Goal: Task Accomplishment & Management: Use online tool/utility

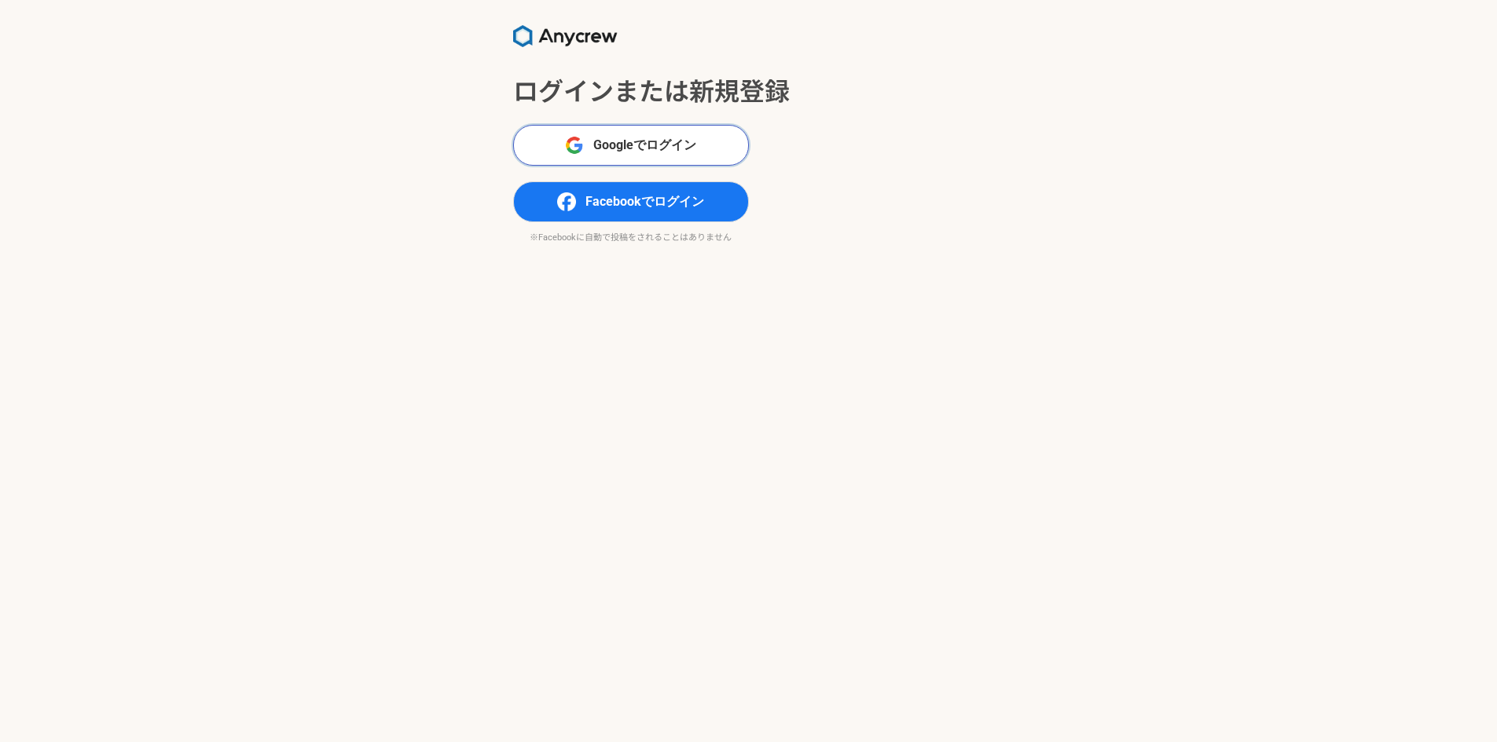
click at [629, 148] on span "Googleでログイン" at bounding box center [644, 145] width 103 height 19
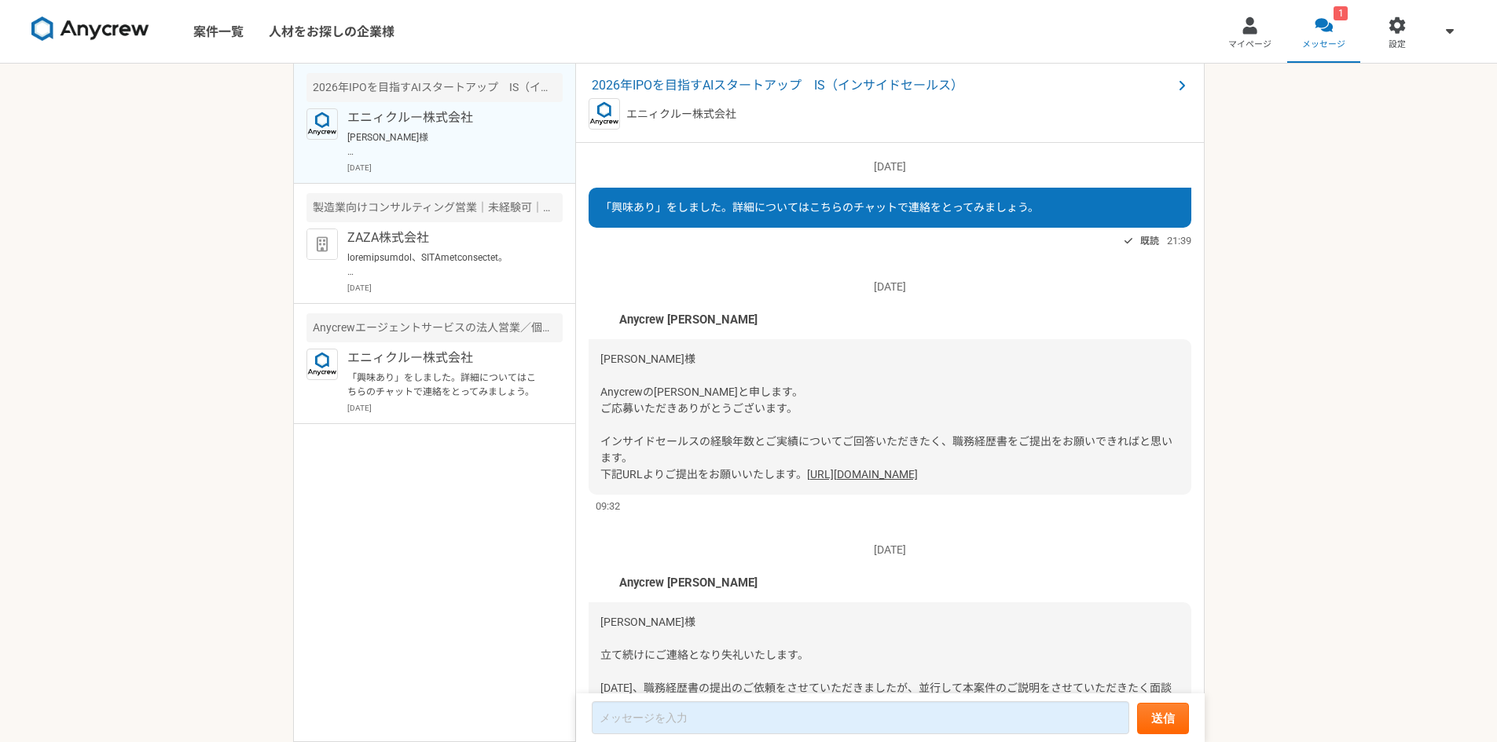
scroll to position [228, 0]
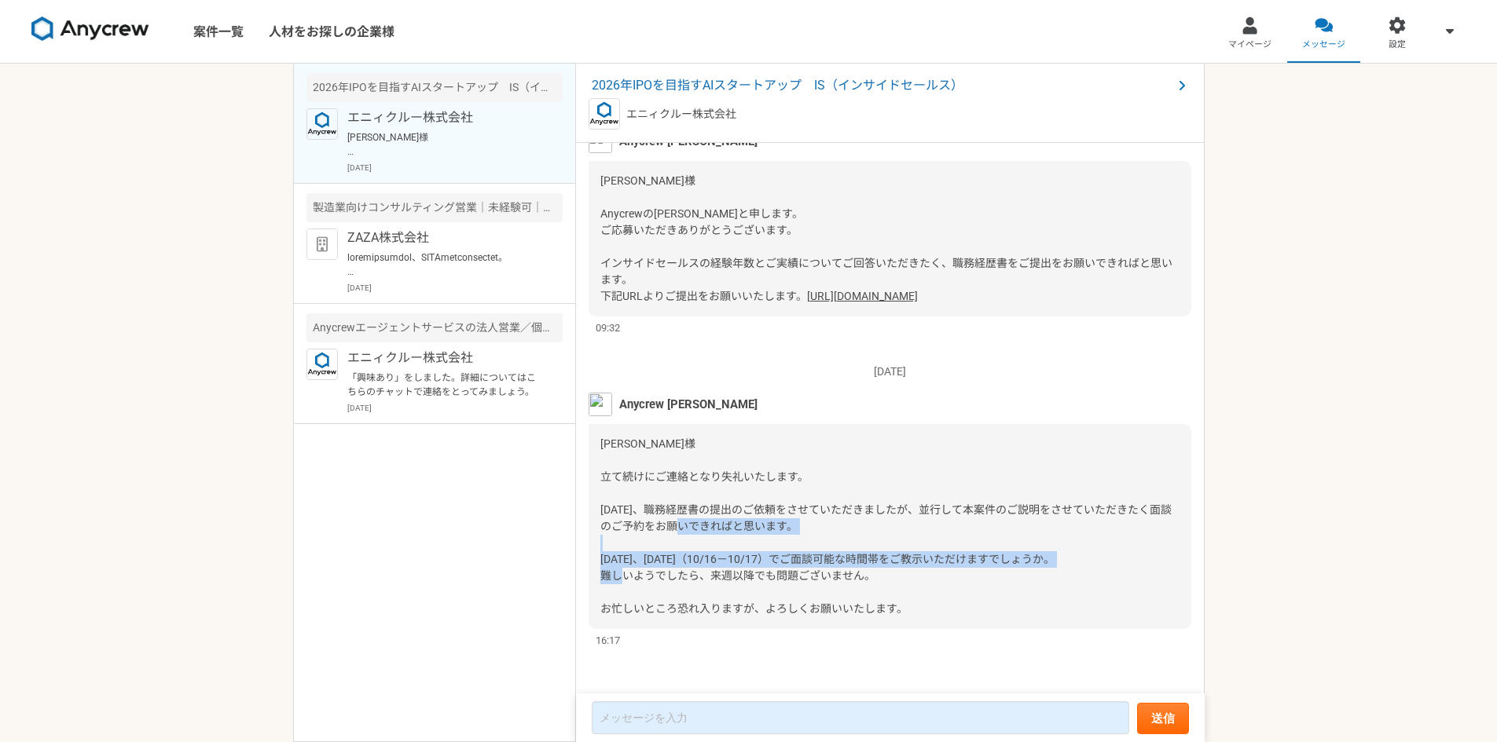
drag, startPoint x: 626, startPoint y: 555, endPoint x: 874, endPoint y: 583, distance: 249.0
click at [874, 583] on div "[PERSON_NAME]様 立て続けにご連絡となり失礼いたします。 [DATE]、職務経歴書の提出のご依頼をさせていただきましたが、並行して本案件のご説明を…" at bounding box center [889, 526] width 603 height 205
drag, startPoint x: 642, startPoint y: 566, endPoint x: 814, endPoint y: 584, distance: 173.1
click at [814, 584] on div "[PERSON_NAME]様 立て続けにご連絡となり失礼いたします。 [DATE]、職務経歴書の提出のご依頼をさせていただきましたが、並行して本案件のご説明を…" at bounding box center [889, 526] width 603 height 205
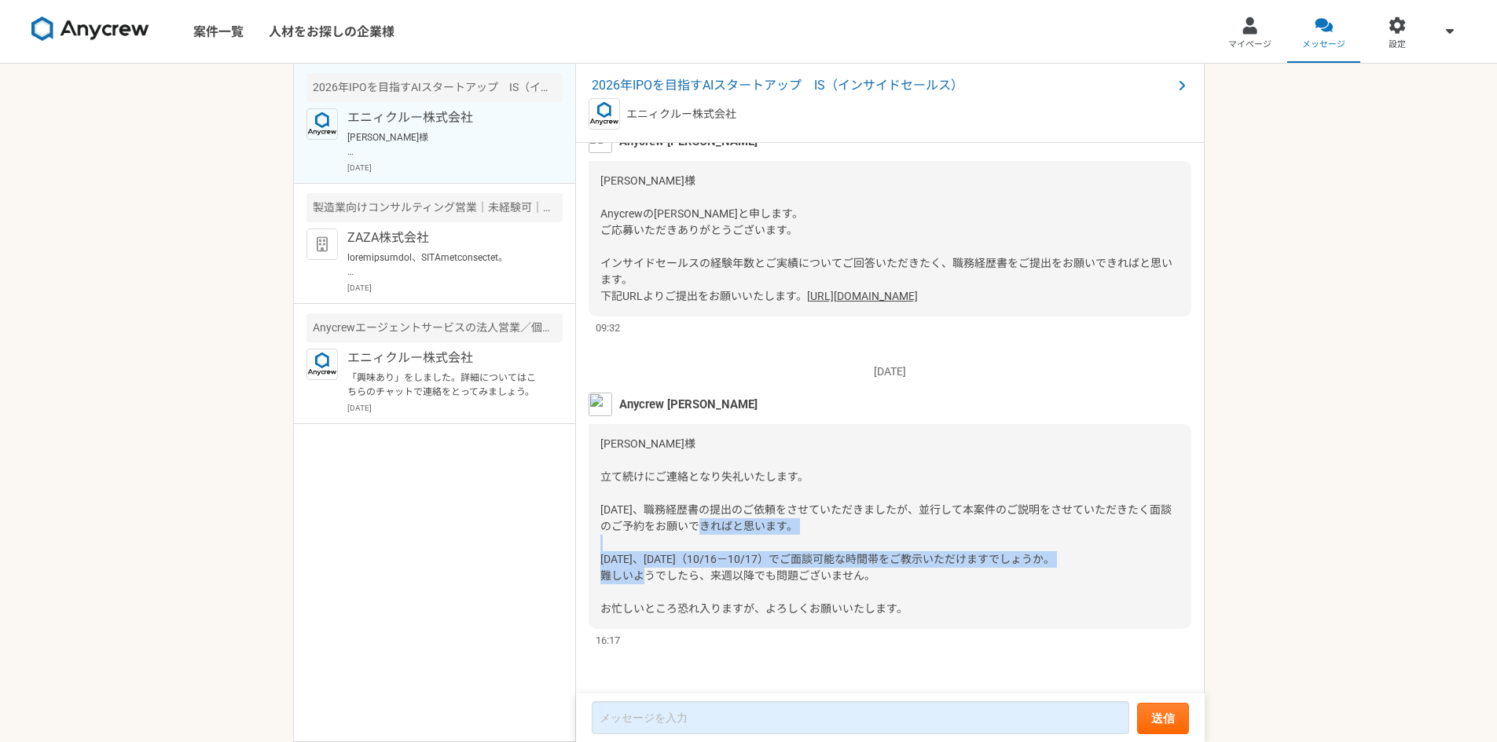
click at [814, 585] on div "[PERSON_NAME]様 立て続けにご連絡となり失礼いたします。 [DATE]、職務経歴書の提出のご依頼をさせていただきましたが、並行して本案件のご説明を…" at bounding box center [889, 526] width 603 height 205
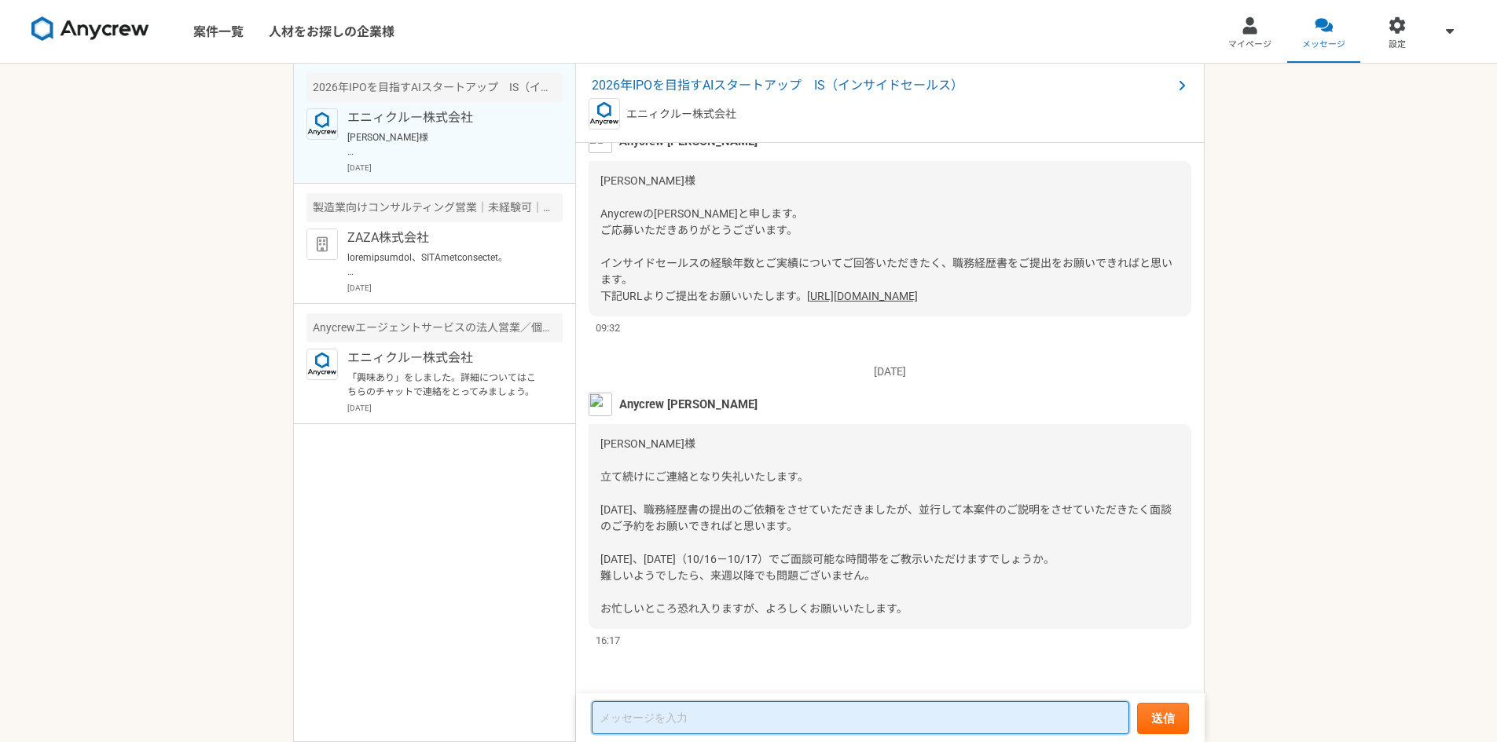
click at [691, 710] on textarea at bounding box center [860, 718] width 537 height 33
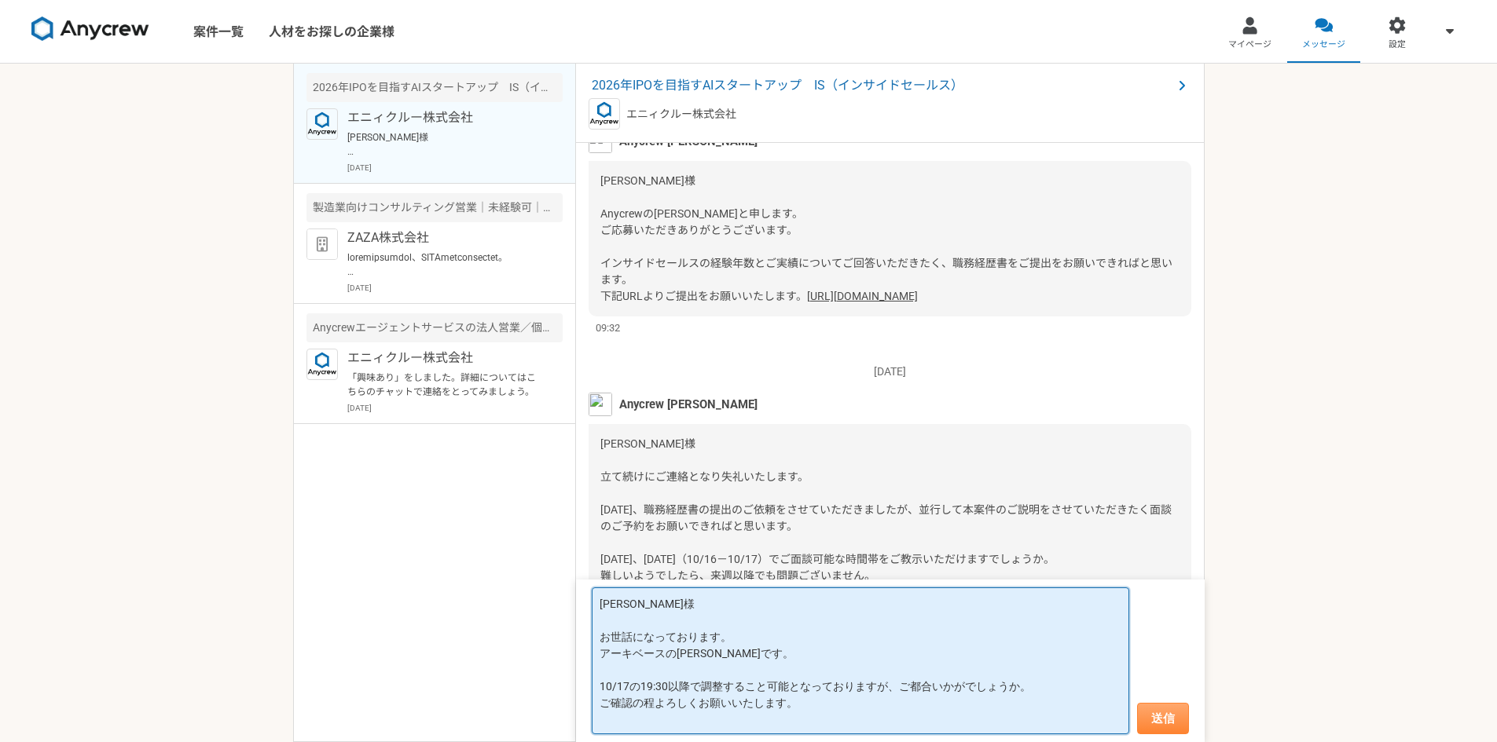
type textarea "大竹様 お世話になっております。 アーキベースの栗原です。 10/17の19:30以降で調整すること可能となっておりますが、ご都合いかがでしょうか。 ご確認の…"
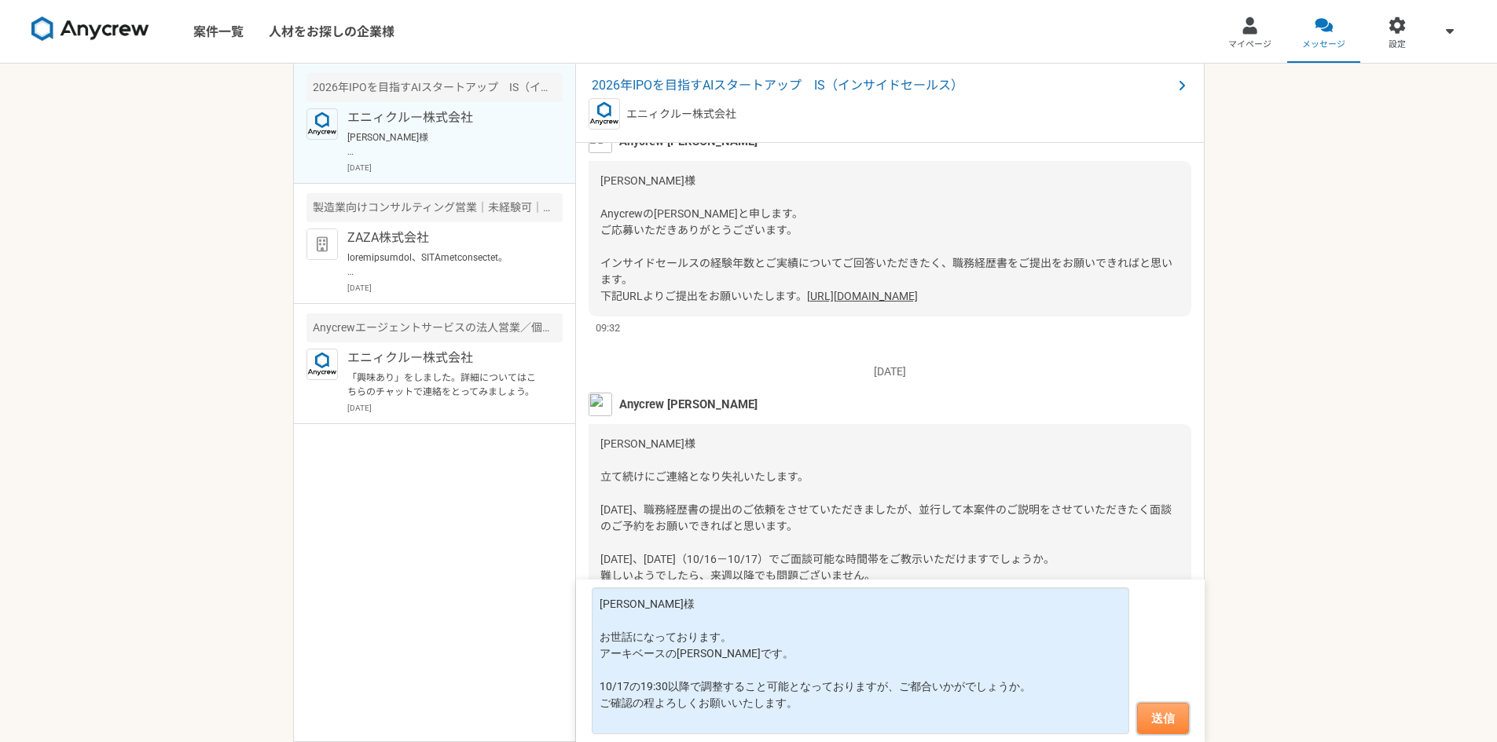
click at [1165, 727] on button "送信" at bounding box center [1163, 718] width 52 height 31
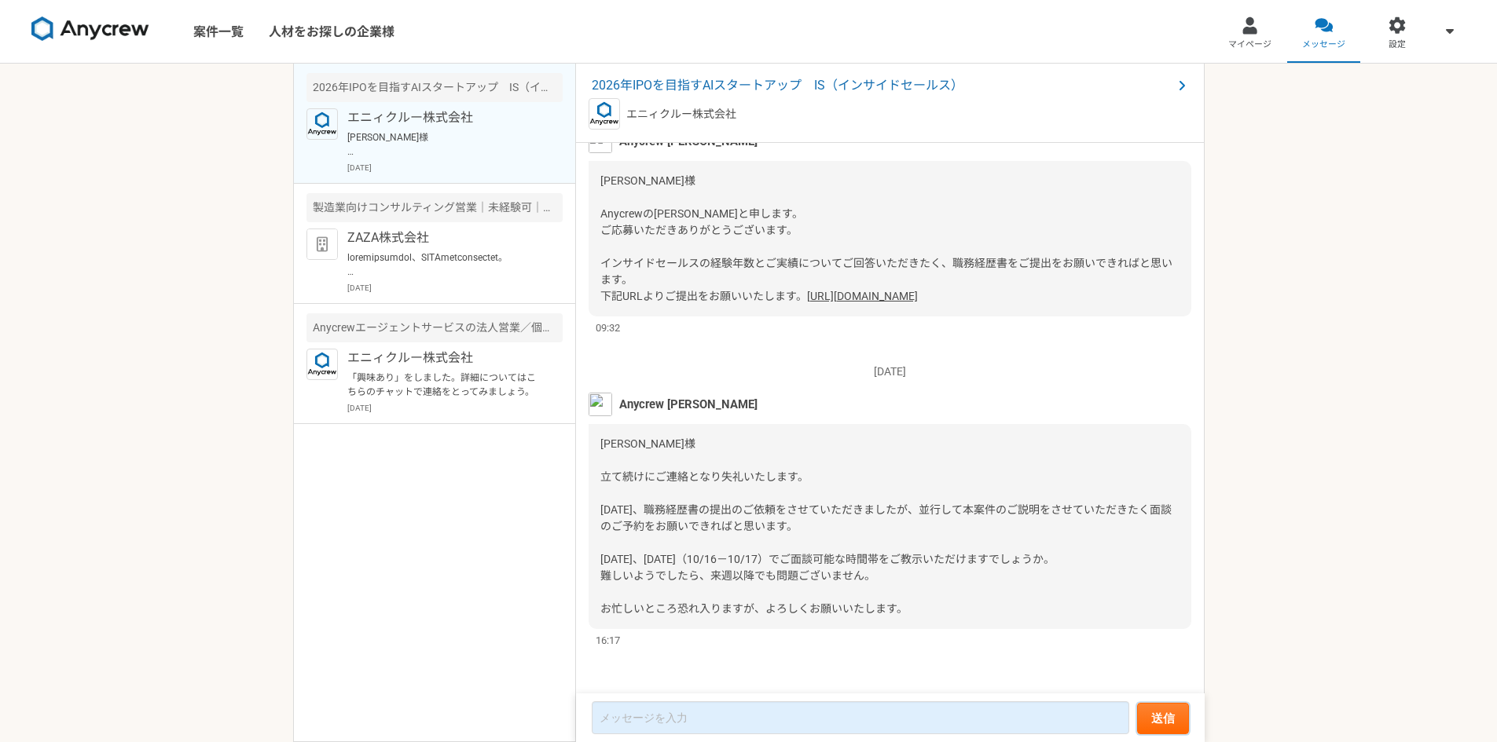
scroll to position [443, 0]
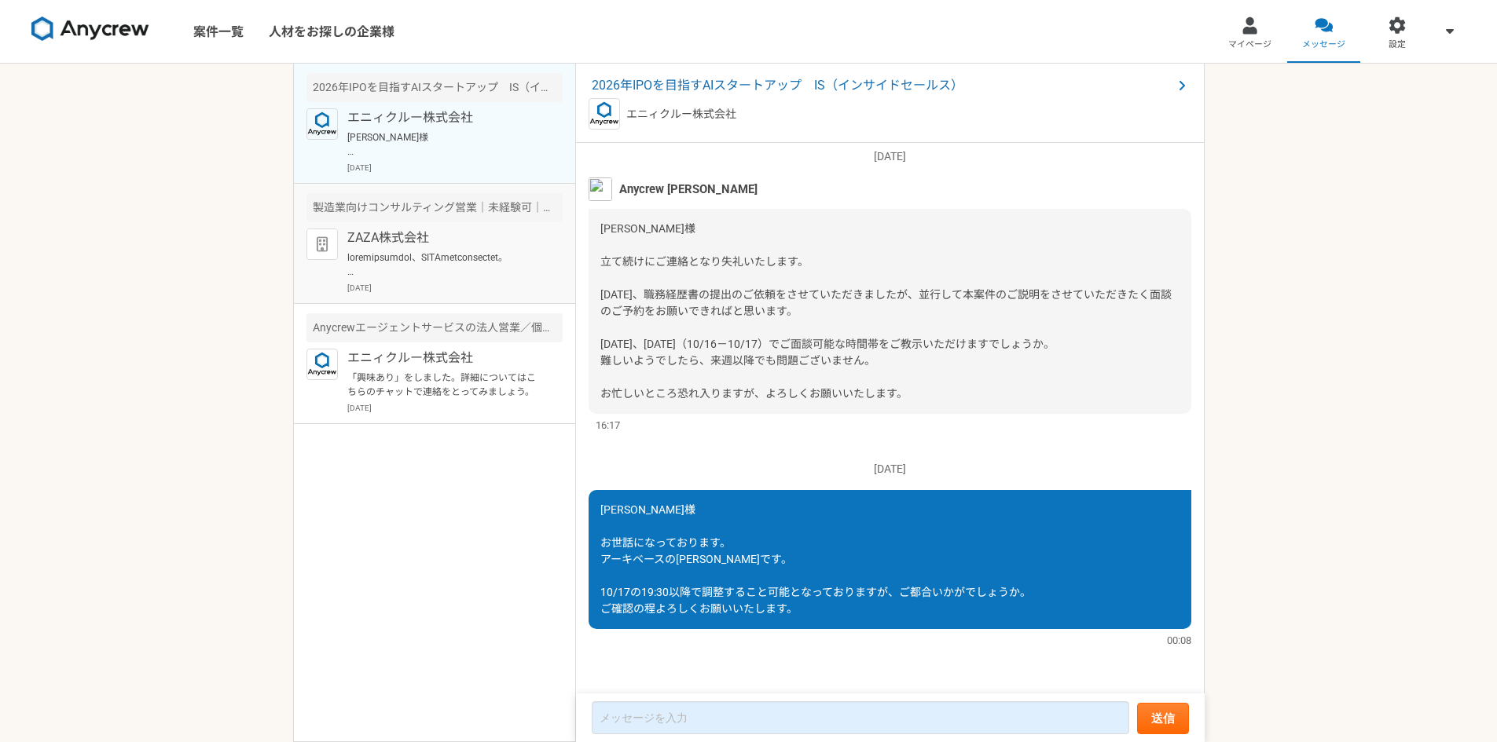
click at [449, 255] on p at bounding box center [444, 265] width 194 height 28
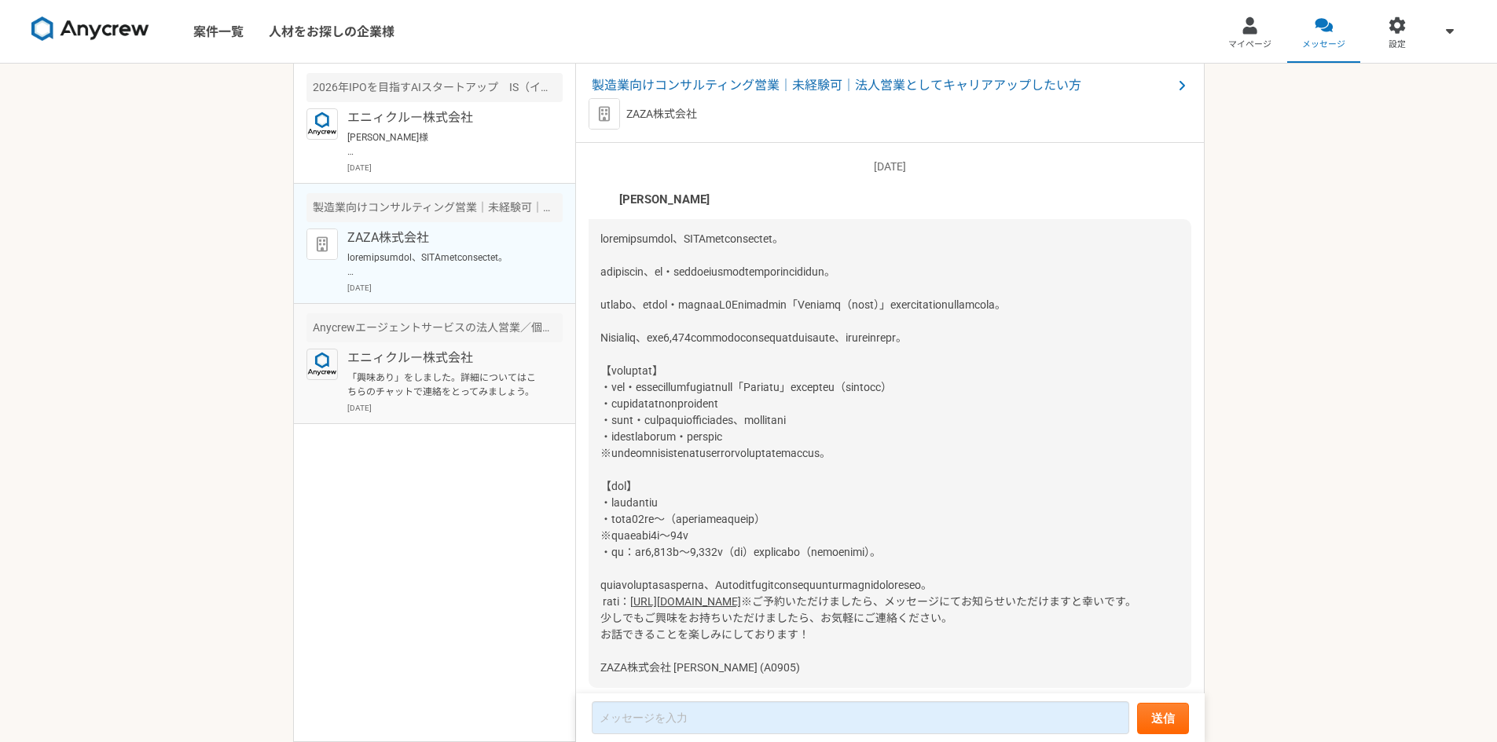
scroll to position [108, 0]
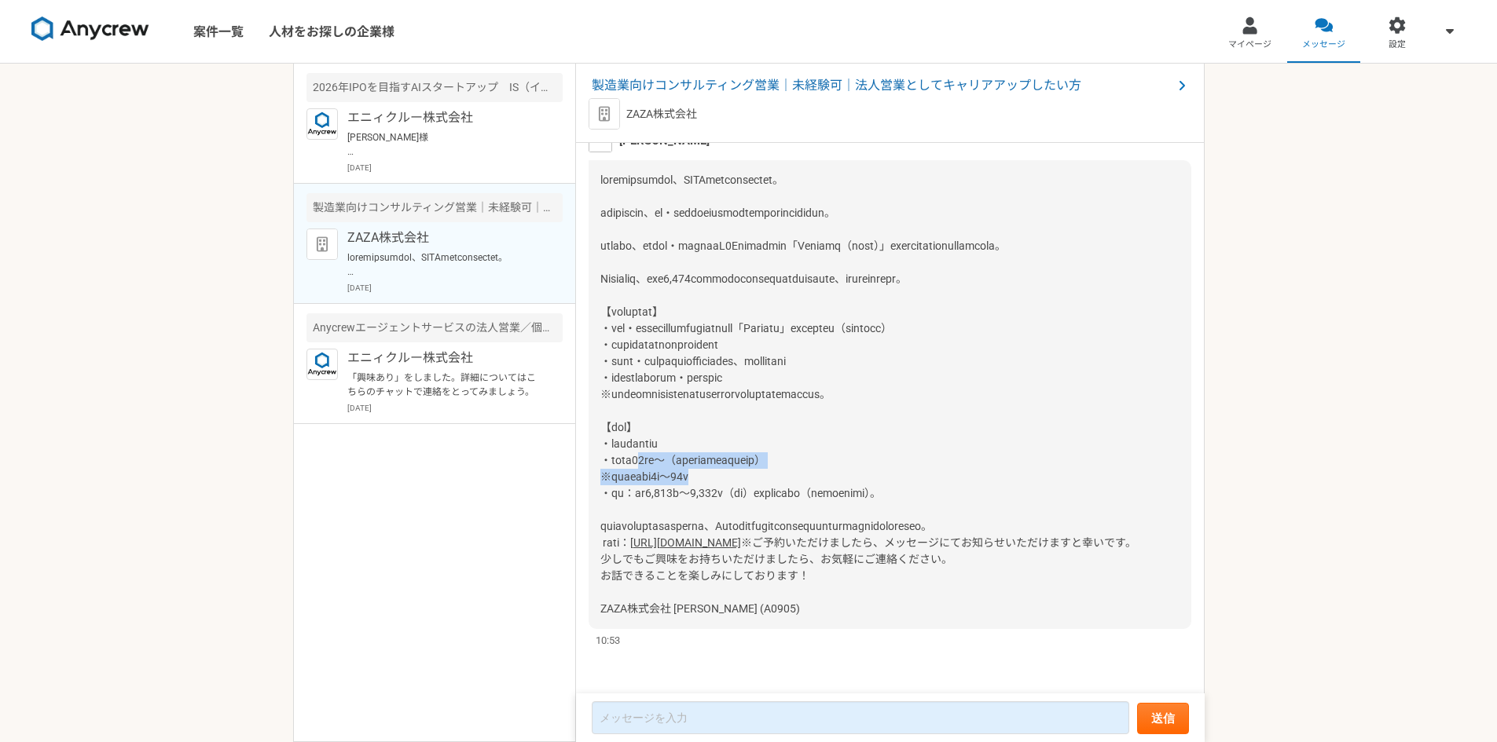
drag, startPoint x: 660, startPoint y: 431, endPoint x: 858, endPoint y: 449, distance: 198.9
click at [858, 449] on div "https://timerex.net/s/metoree/29f6931f ※ご予約いただけましたら、メッセージにてお知らせいただけますと幸いです。 少しで…" at bounding box center [889, 394] width 603 height 469
drag, startPoint x: 650, startPoint y: 435, endPoint x: 844, endPoint y: 449, distance: 193.8
click at [828, 448] on div "https://timerex.net/s/metoree/29f6931f ※ご予約いただけましたら、メッセージにてお知らせいただけますと幸いです。 少しで…" at bounding box center [889, 394] width 603 height 469
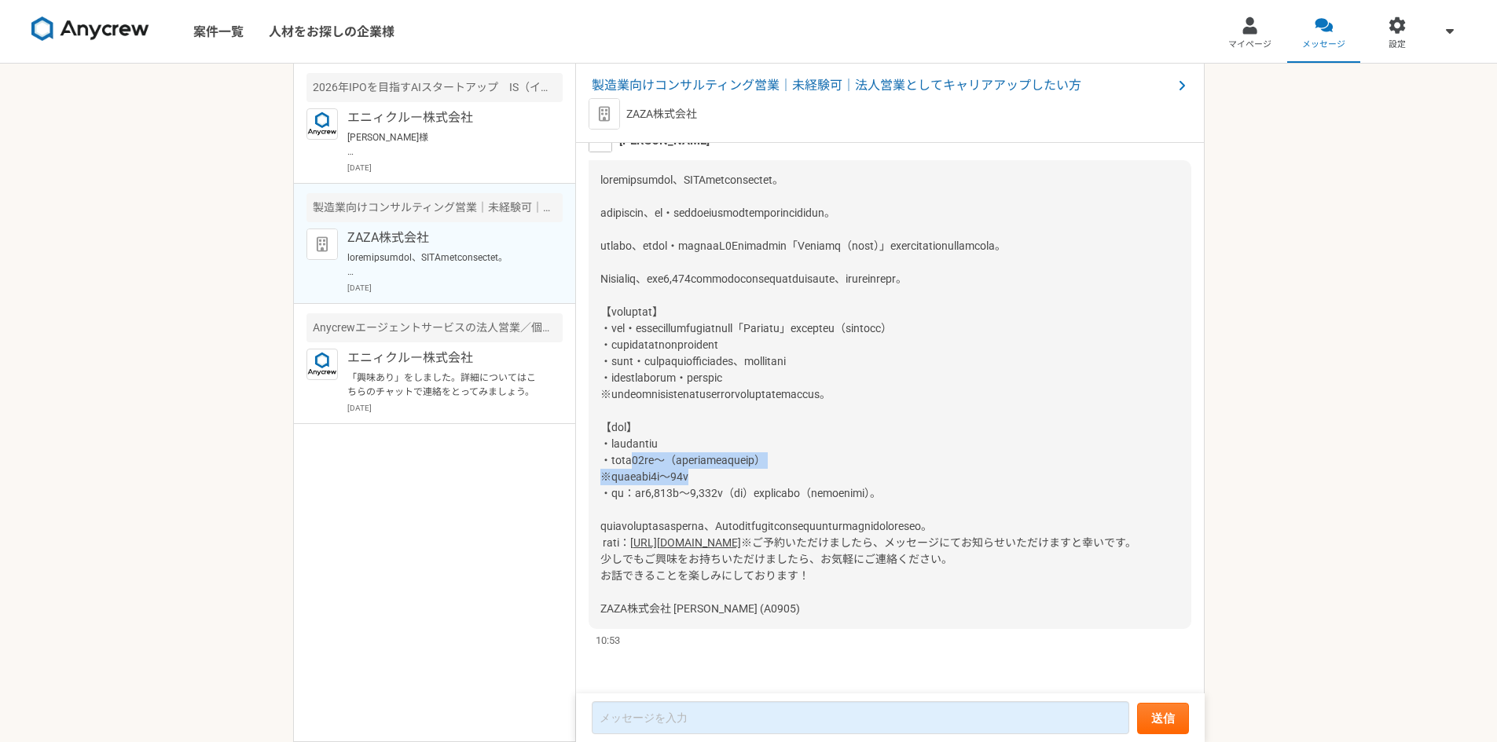
click at [844, 449] on div "https://timerex.net/s/metoree/29f6931f ※ご予約いただけましたら、メッセージにてお知らせいただけますと幸いです。 少しで…" at bounding box center [889, 394] width 603 height 469
drag, startPoint x: 659, startPoint y: 463, endPoint x: 927, endPoint y: 484, distance: 268.7
click at [927, 484] on div "https://timerex.net/s/metoree/29f6931f ※ご予約いただけましたら、メッセージにてお知らせいただけますと幸いです。 少しで…" at bounding box center [889, 394] width 603 height 469
click at [928, 484] on div "https://timerex.net/s/metoree/29f6931f ※ご予約いただけましたら、メッセージにてお知らせいただけますと幸いです。 少しで…" at bounding box center [889, 394] width 603 height 469
click at [400, 369] on div "エニィクルー株式会社 「興味あり」をしました。詳細についてはこちらのチャットで連絡をとってみましょう。 2025年10月13日" at bounding box center [454, 381] width 215 height 65
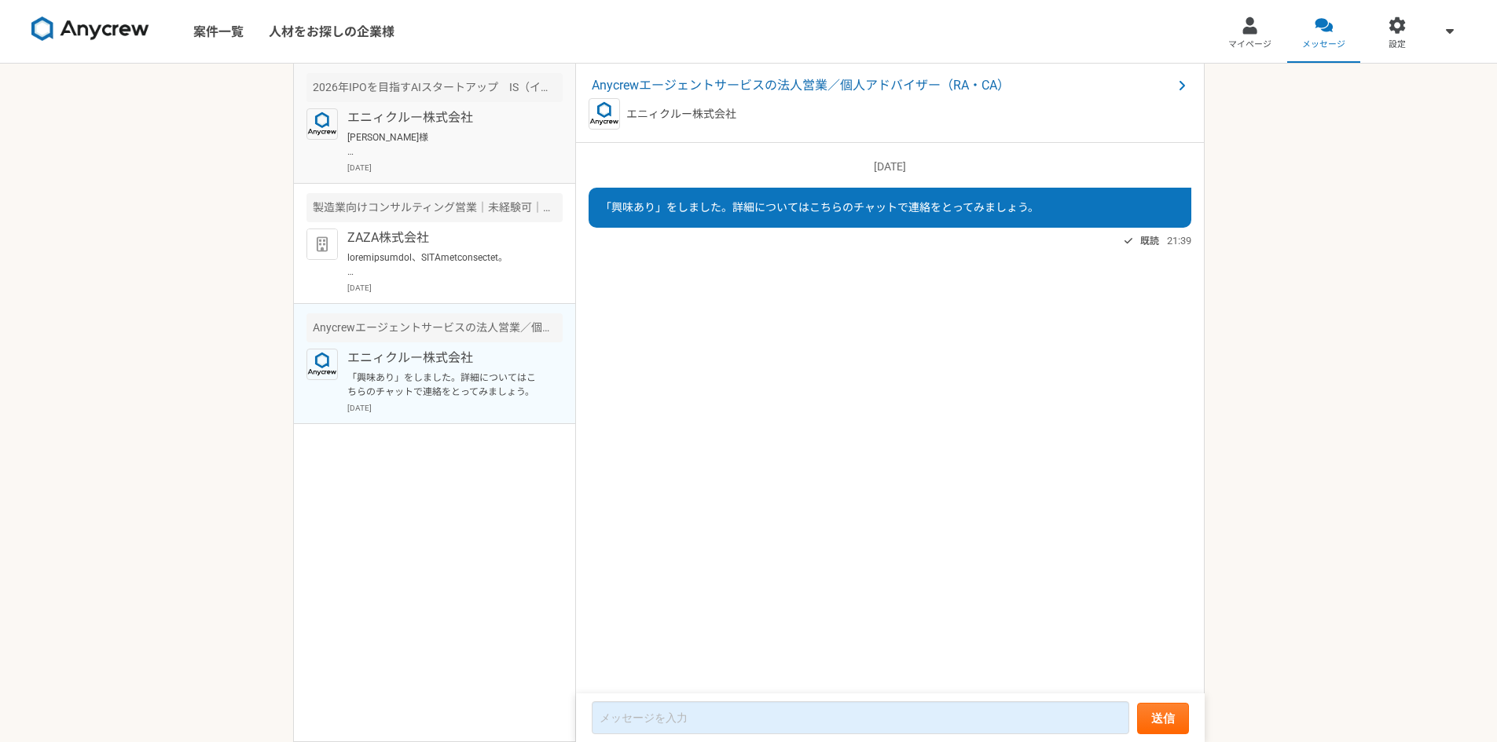
click at [401, 146] on p "大竹様 お世話になっております。 アーキベースの栗原です。 10/17の19:30以降で調整すること可能となっておりますが、ご都合いかがでしょうか。 ご確認の…" at bounding box center [444, 144] width 194 height 28
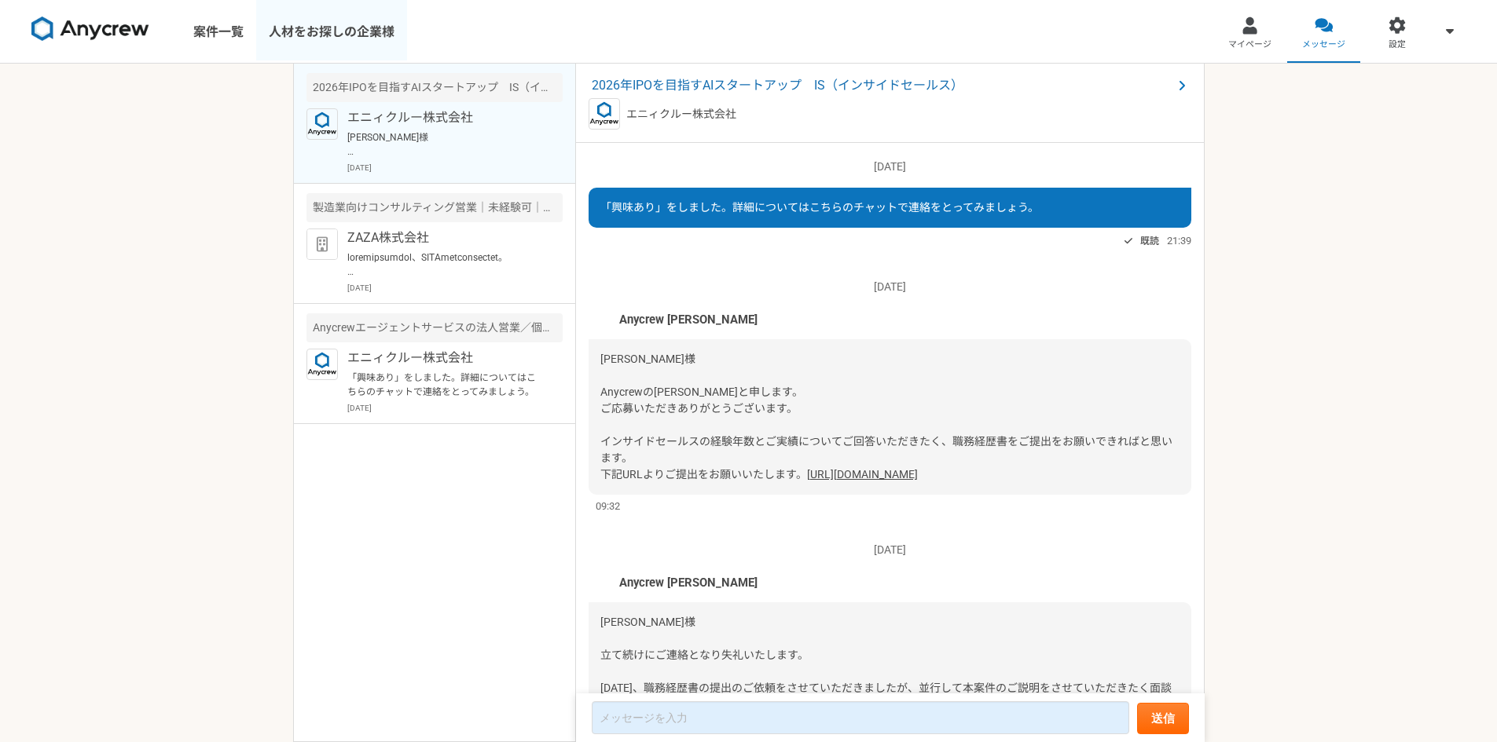
scroll to position [443, 0]
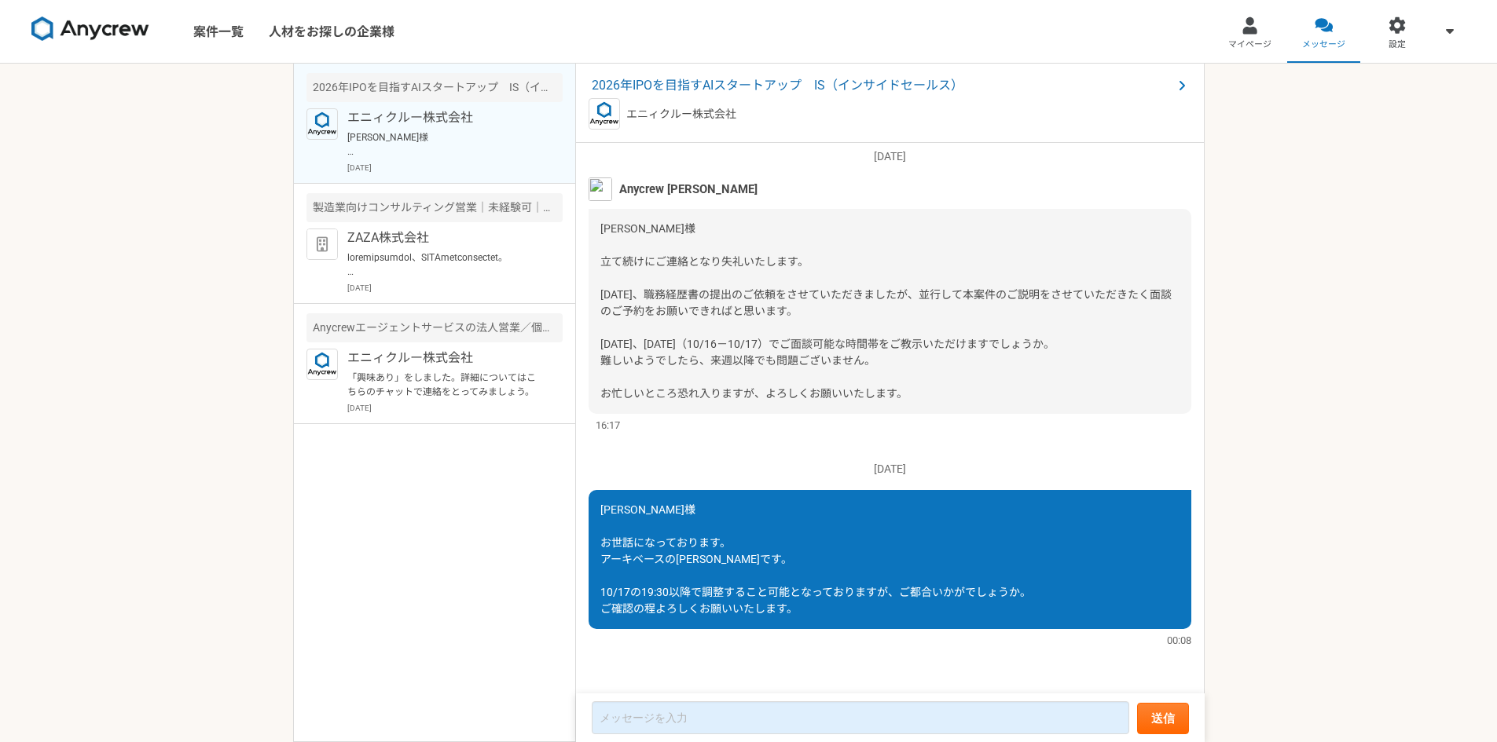
click at [231, 31] on link "案件一覧" at bounding box center [218, 31] width 75 height 63
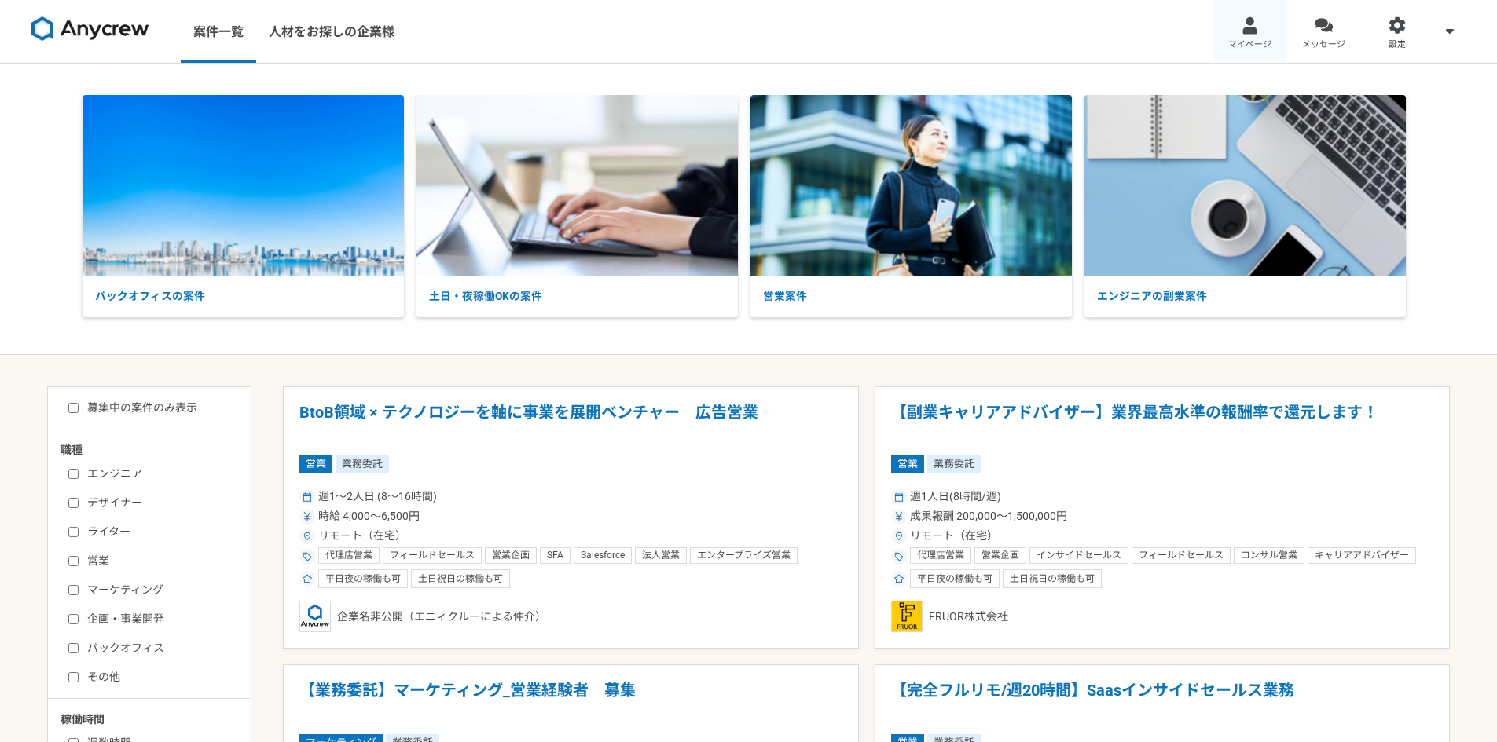
click at [1237, 40] on span "マイページ" at bounding box center [1249, 44] width 43 height 13
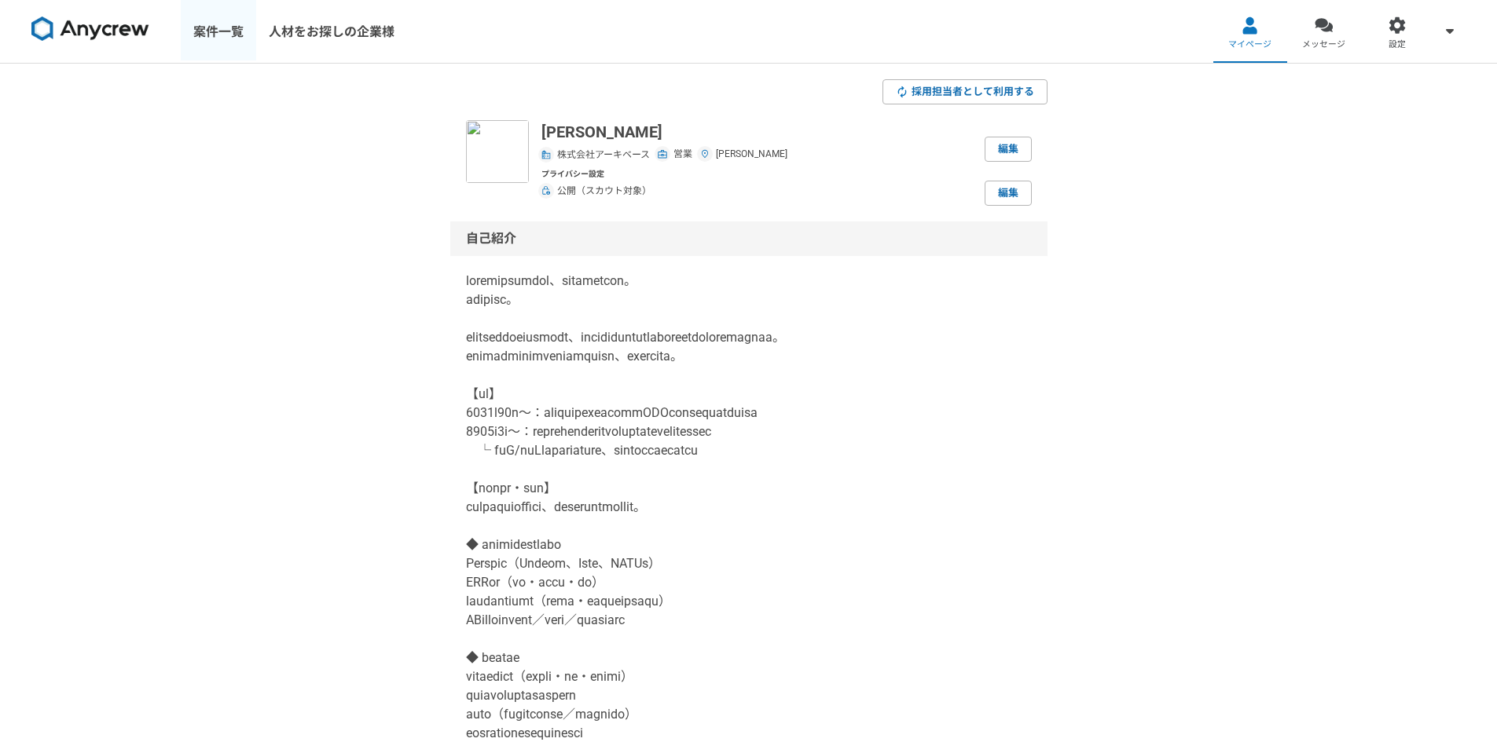
click at [200, 36] on link "案件一覧" at bounding box center [218, 31] width 75 height 63
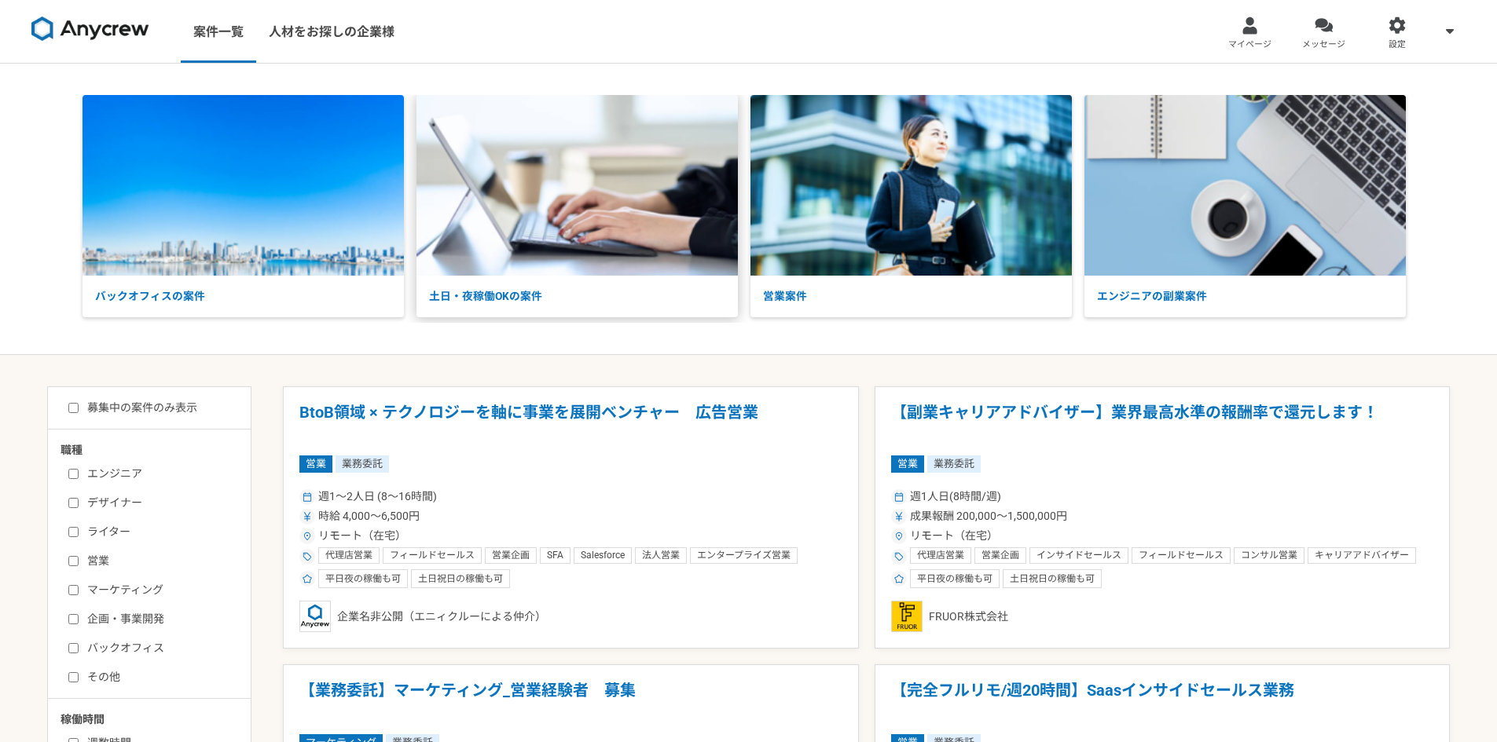
click at [565, 295] on p "土日・夜稼働OKの案件" at bounding box center [576, 297] width 321 height 42
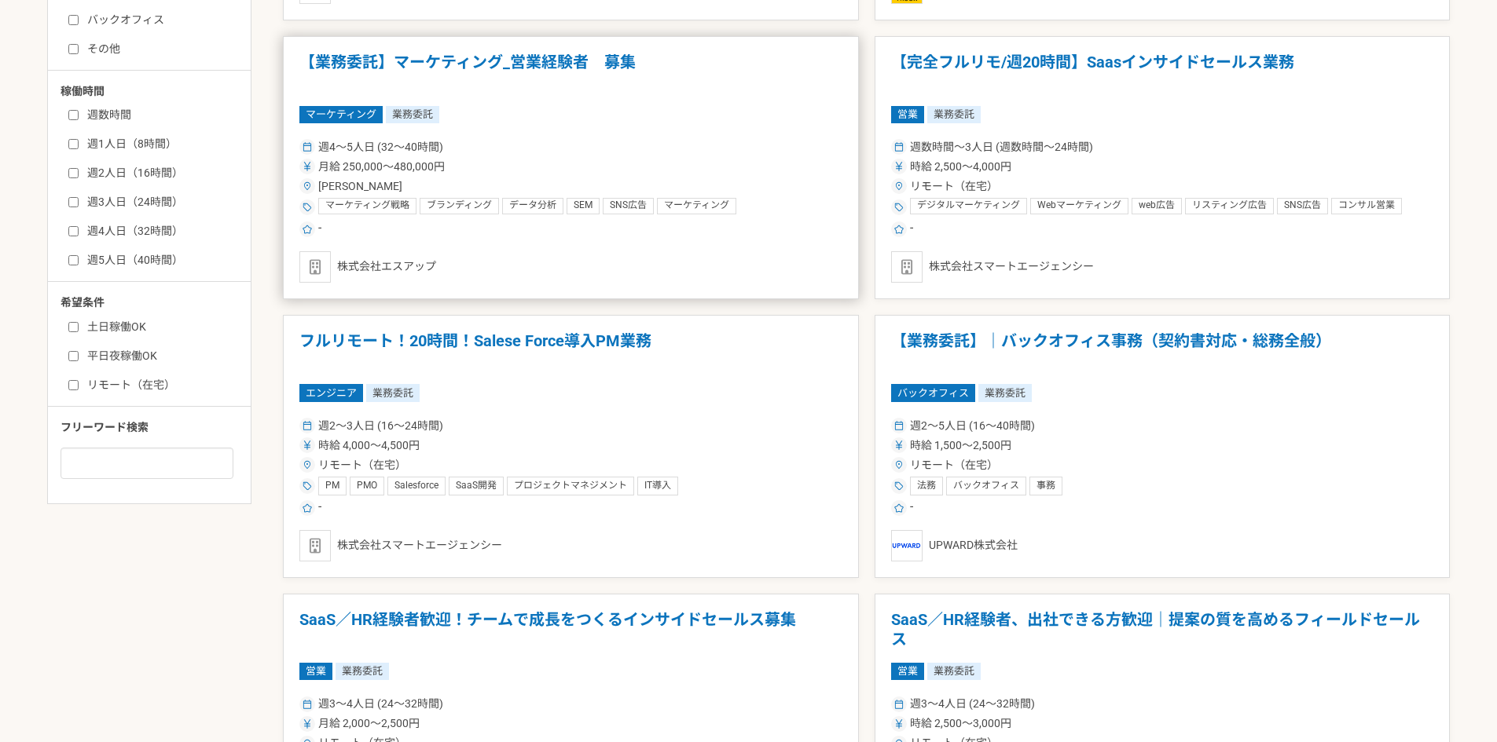
click at [581, 57] on h1 "【業務委託】マーケティング_営業経験者　募集" at bounding box center [570, 73] width 543 height 40
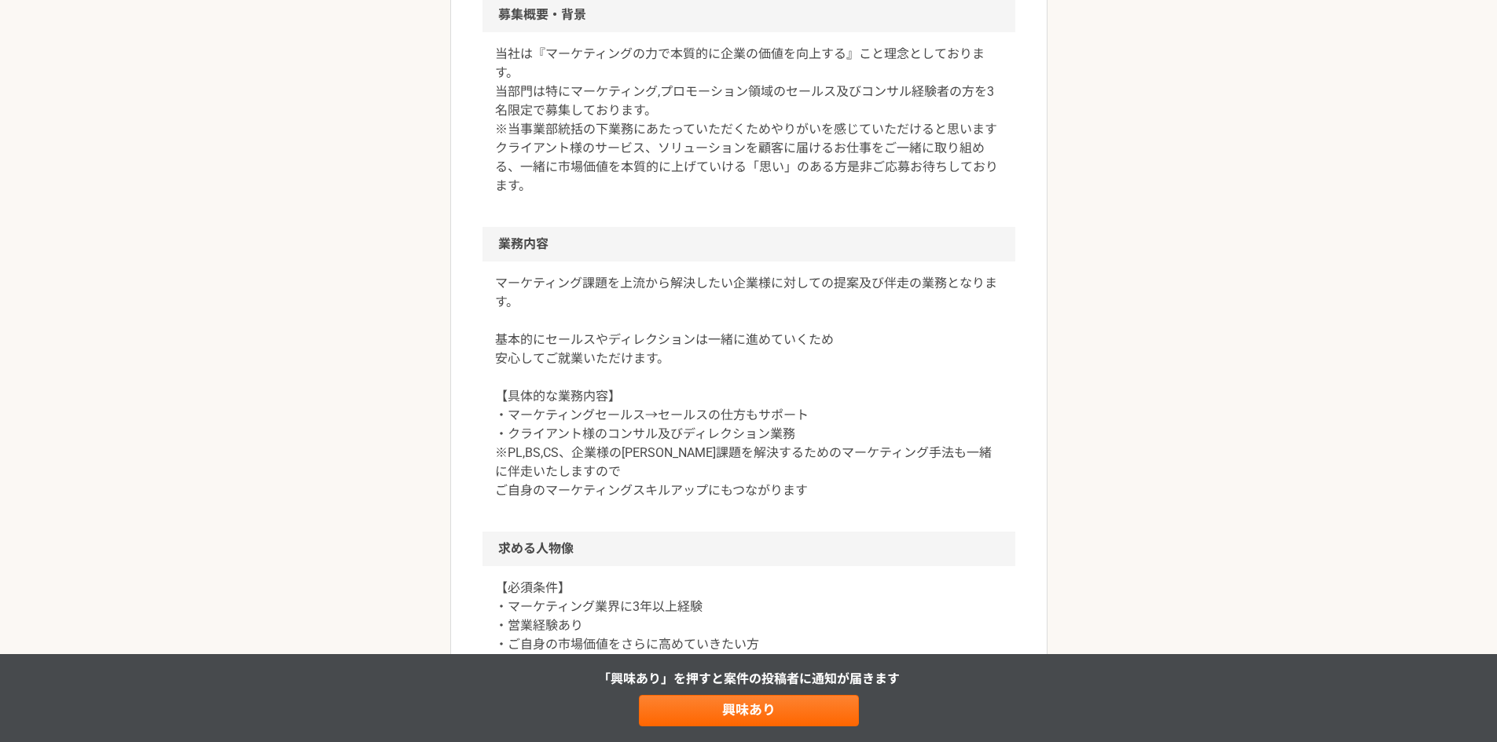
scroll to position [786, 0]
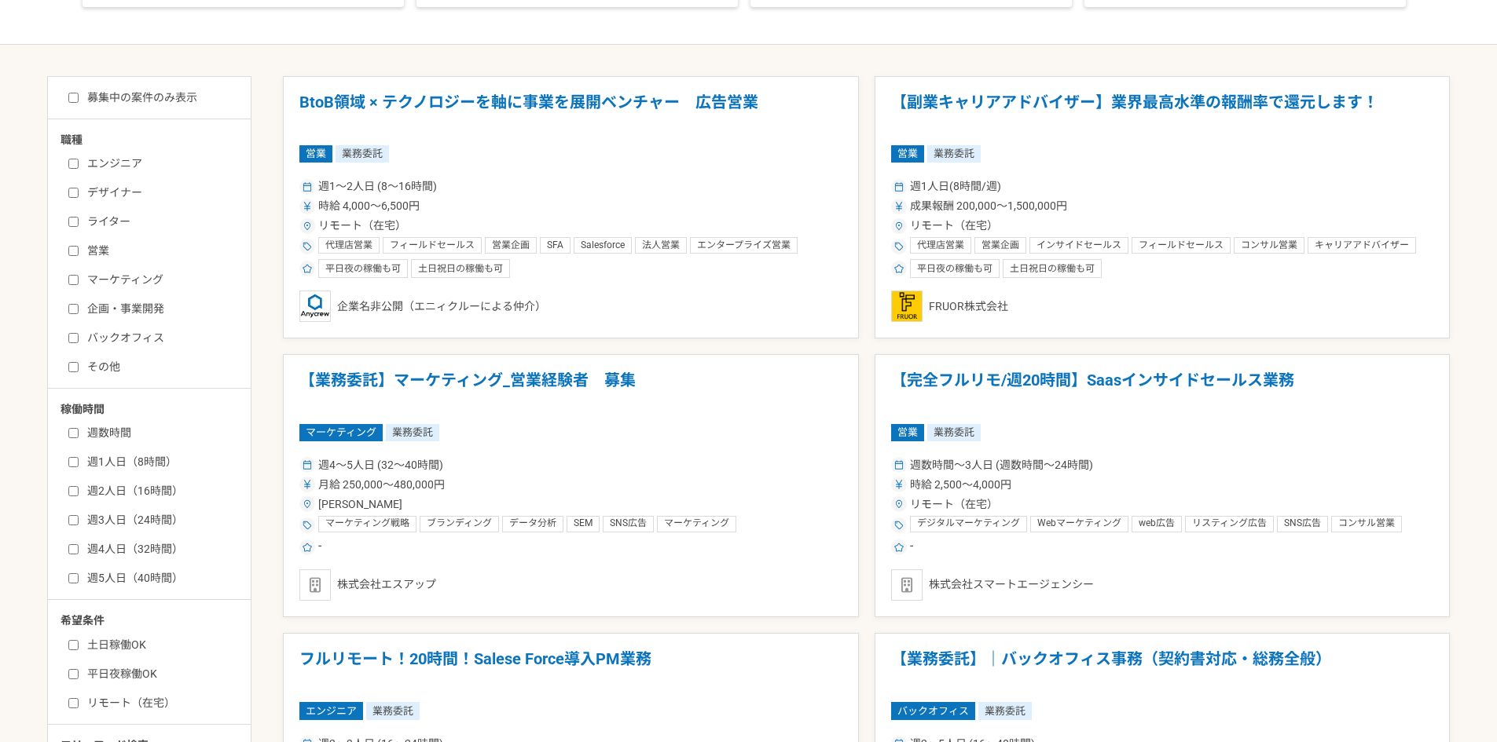
scroll to position [471, 0]
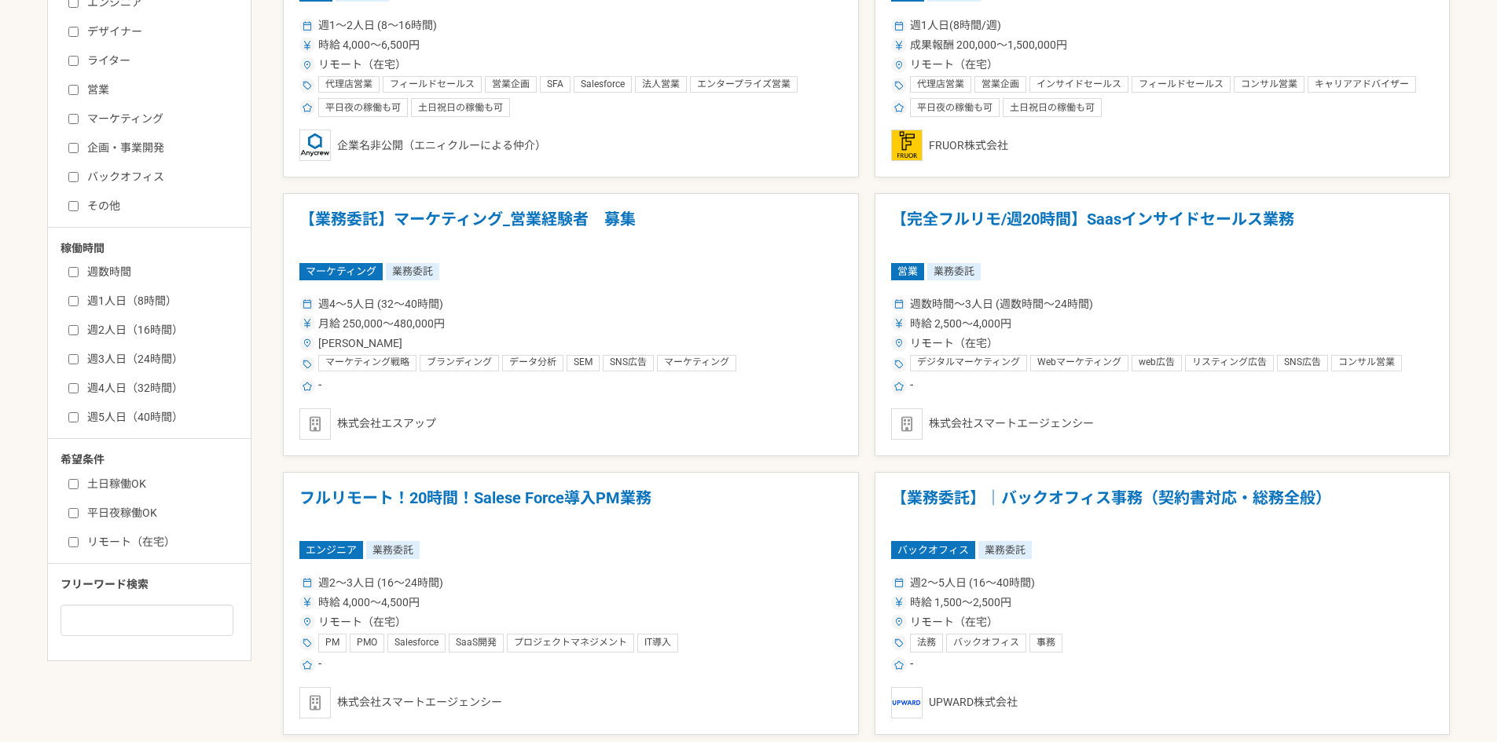
click at [123, 328] on label "週2人日（16時間）" at bounding box center [158, 330] width 181 height 16
click at [79, 328] on input "週2人日（16時間）" at bounding box center [73, 330] width 10 height 10
checkbox input "true"
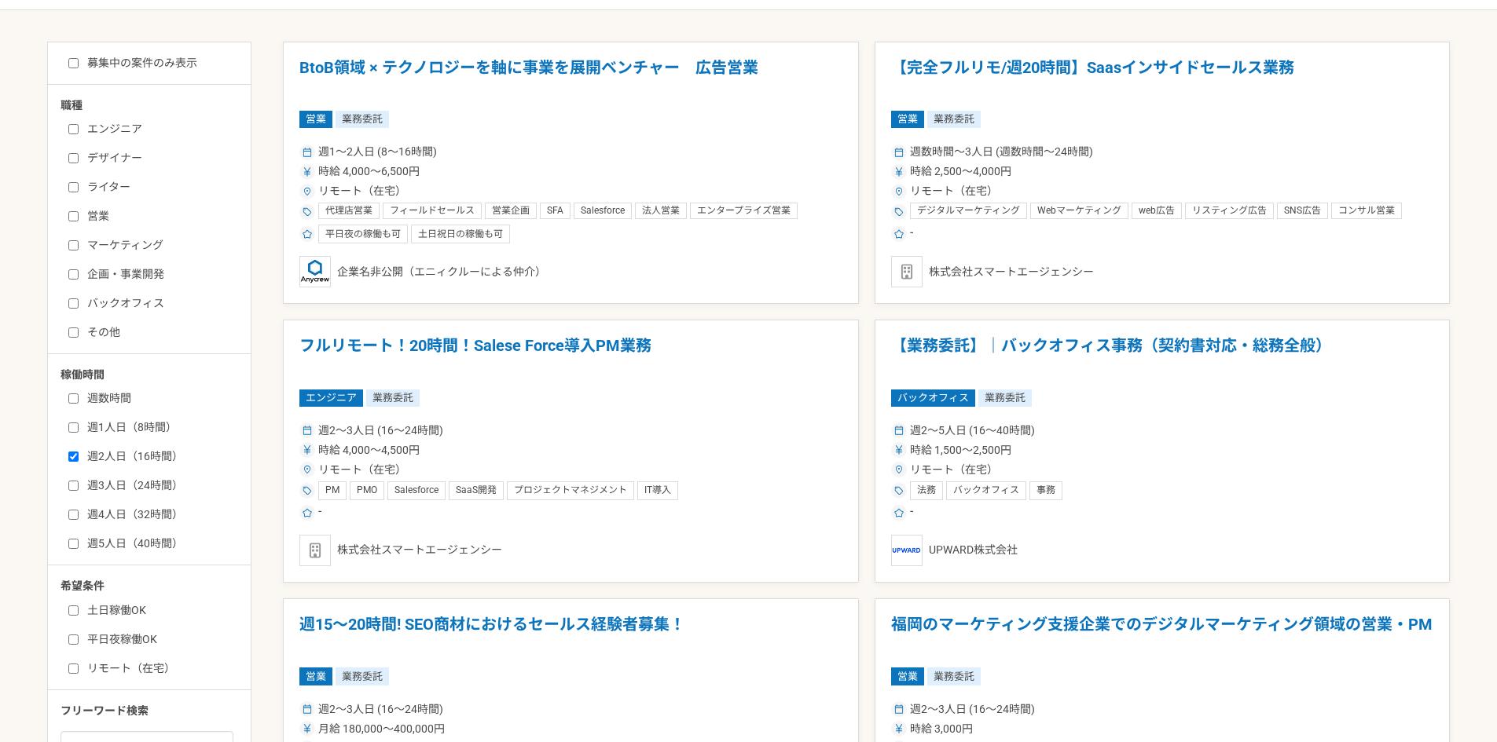
scroll to position [314, 0]
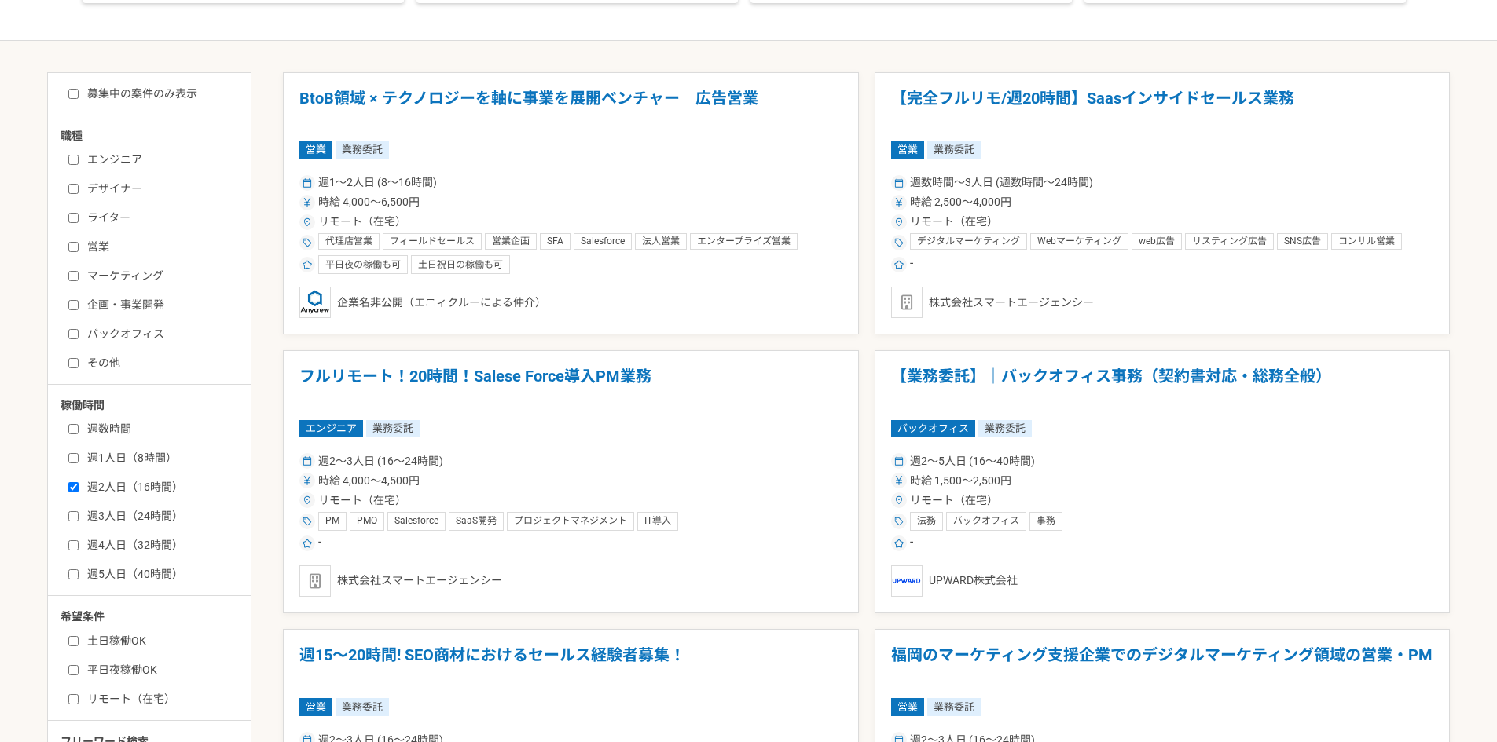
drag, startPoint x: 147, startPoint y: 282, endPoint x: 128, endPoint y: 273, distance: 21.1
click at [146, 280] on label "マーケティング" at bounding box center [158, 276] width 181 height 16
click at [90, 247] on label "営業" at bounding box center [158, 247] width 181 height 16
click at [79, 247] on input "営業" at bounding box center [73, 247] width 10 height 10
checkbox input "true"
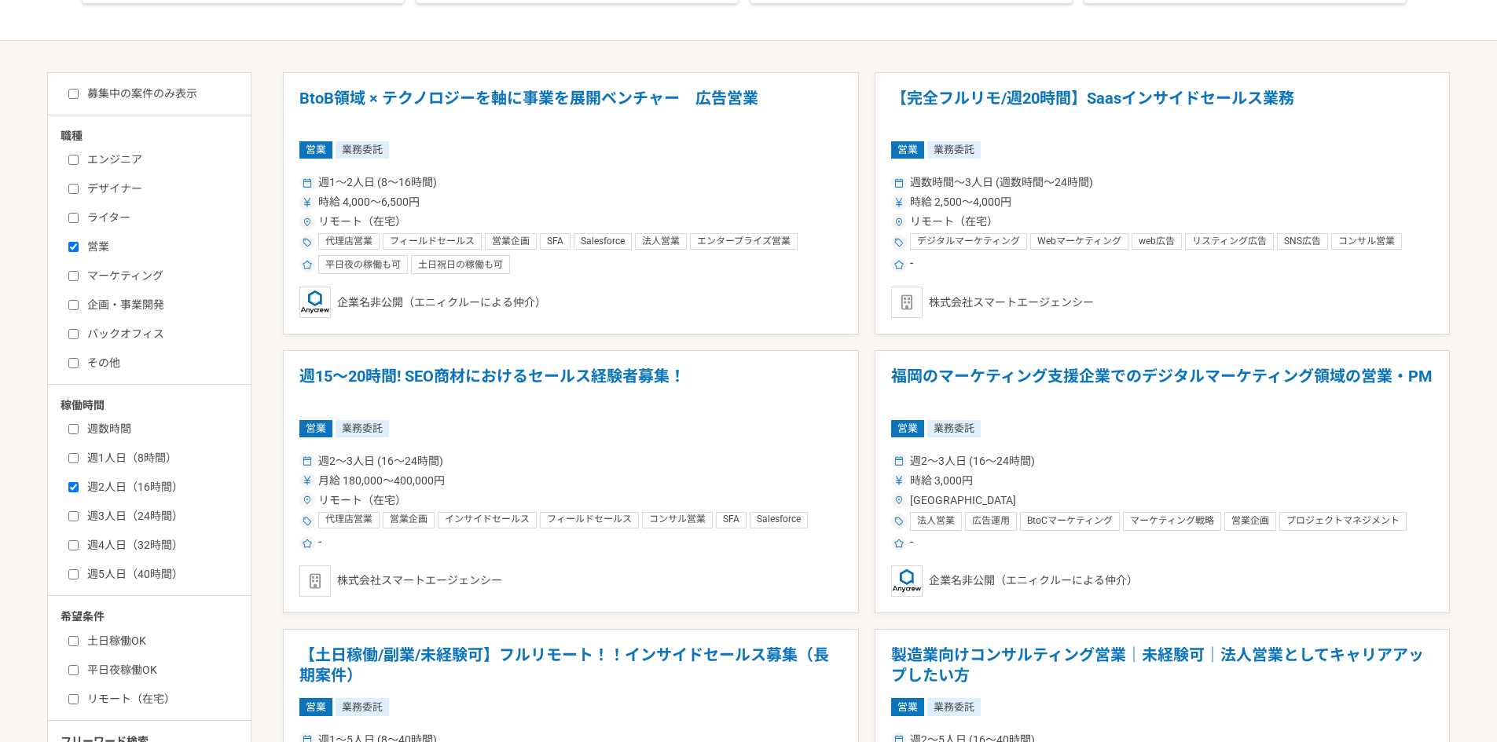
click at [93, 271] on label "マーケティング" at bounding box center [158, 276] width 181 height 16
click at [79, 271] on input "マーケティング" at bounding box center [73, 276] width 10 height 10
checkbox input "true"
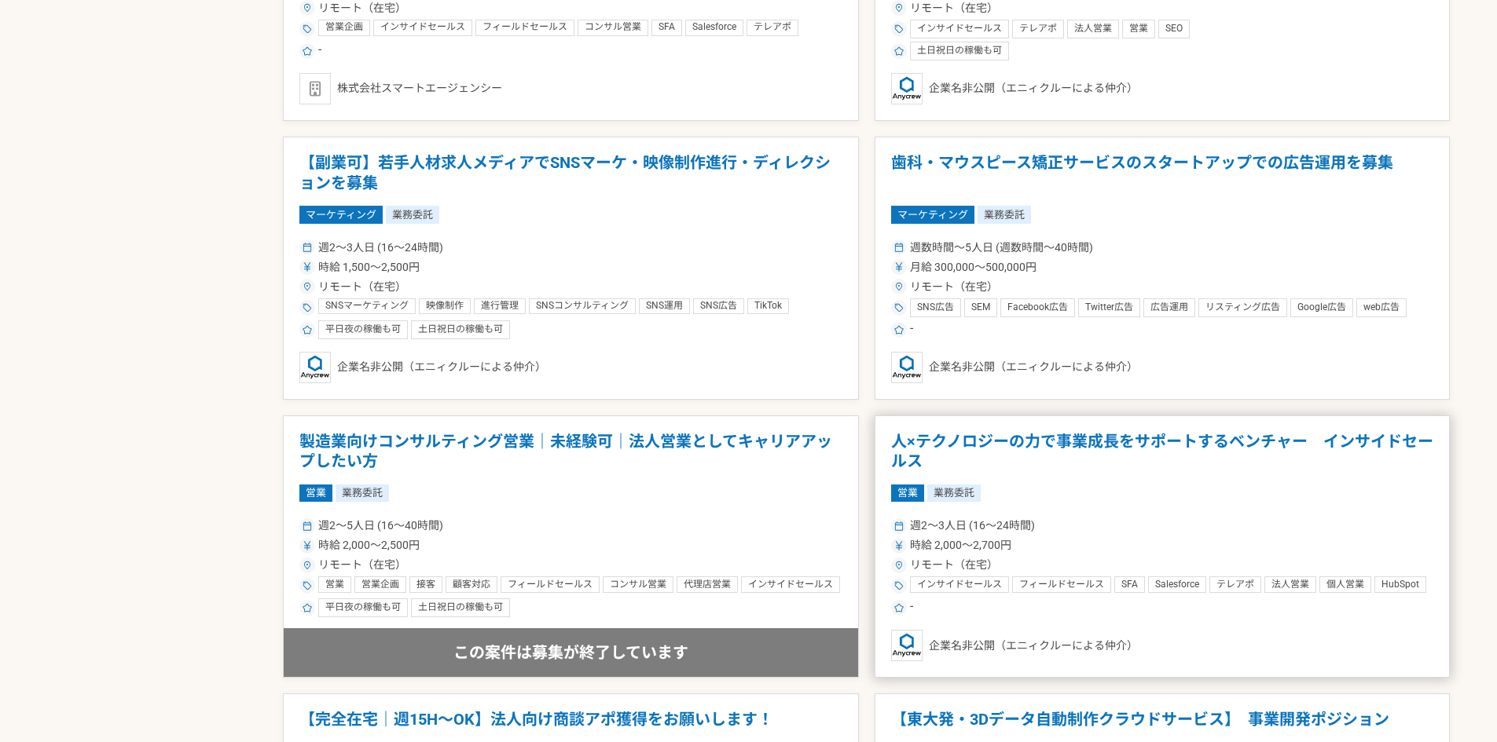
scroll to position [2677, 0]
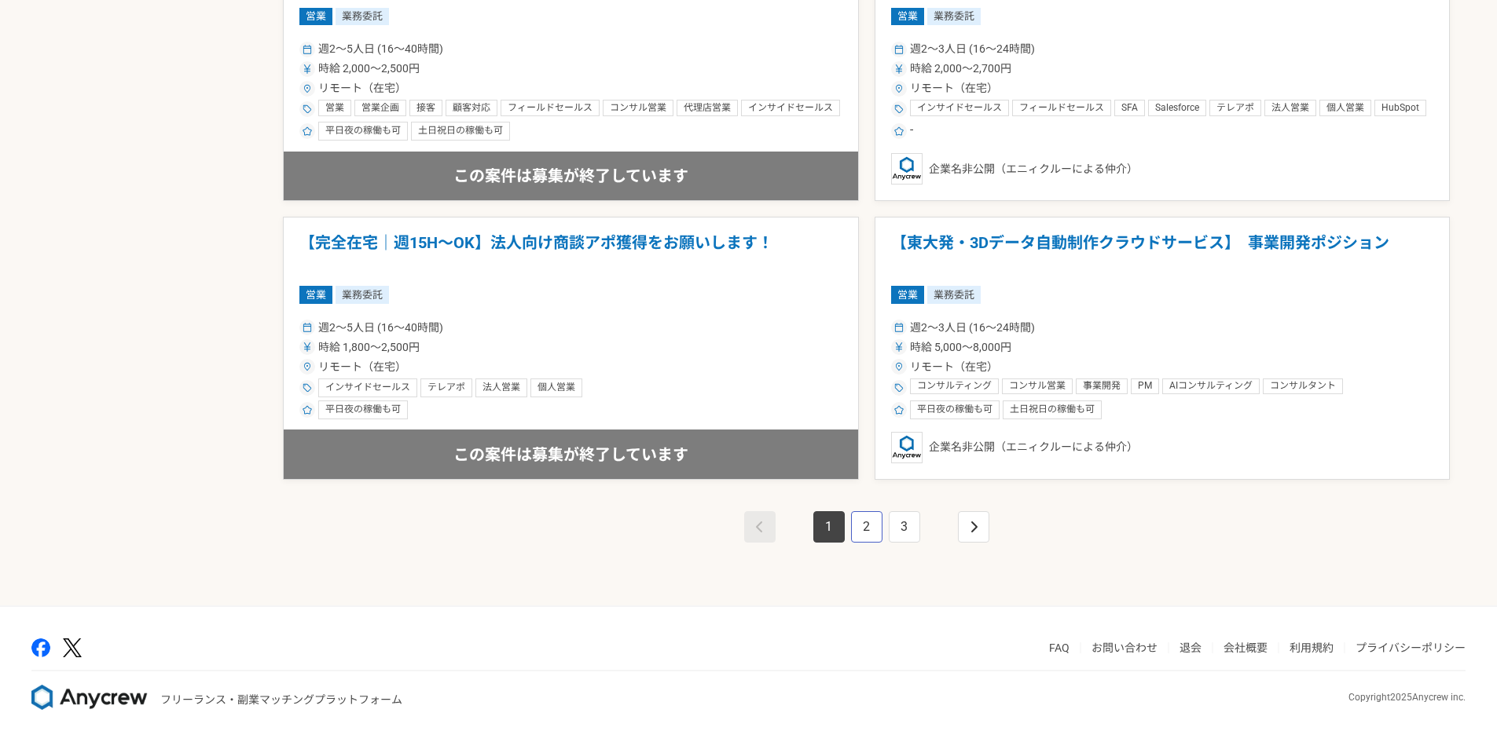
click at [868, 537] on link "2" at bounding box center [866, 526] width 31 height 31
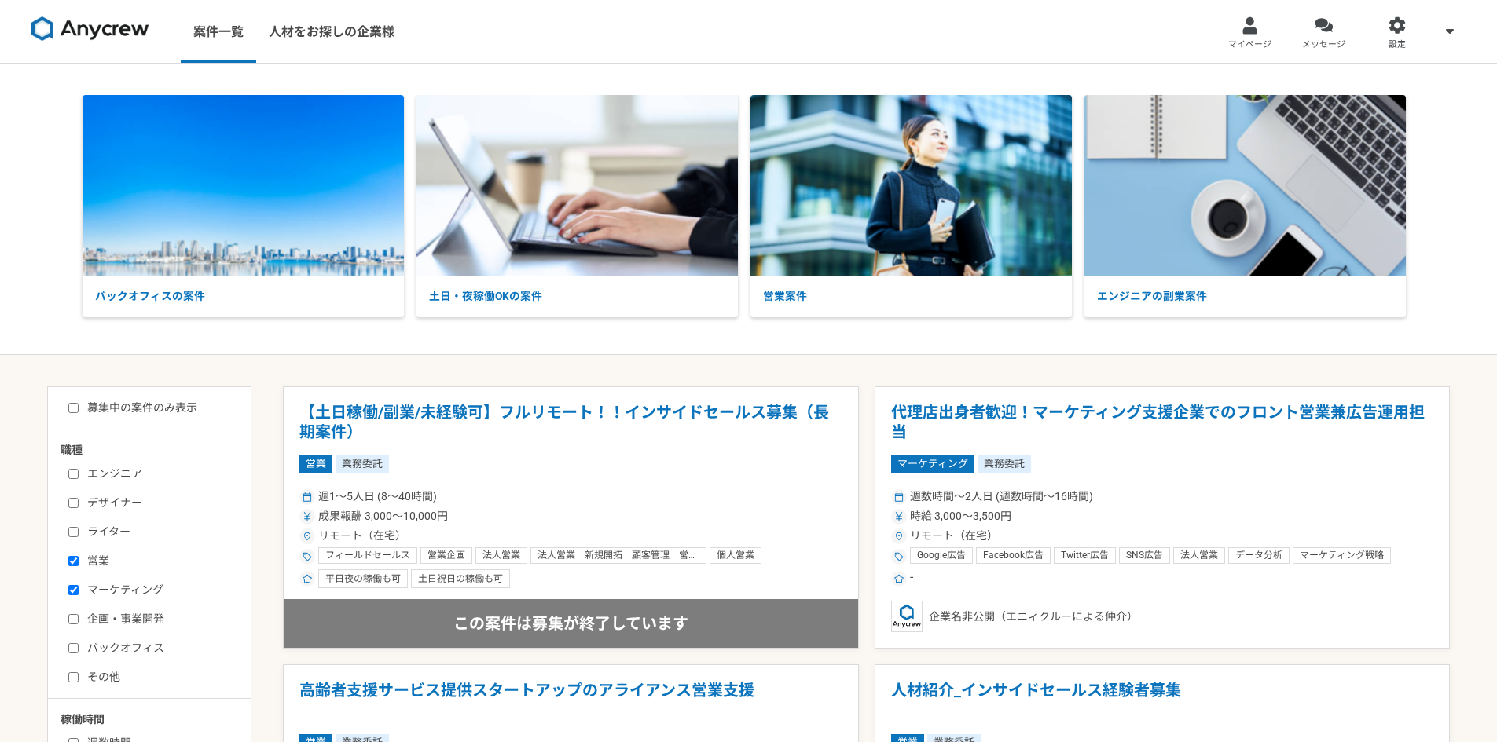
click at [132, 413] on label "募集中の案件のみ表示" at bounding box center [132, 408] width 129 height 16
click at [79, 413] on input "募集中の案件のみ表示" at bounding box center [73, 408] width 10 height 10
checkbox input "true"
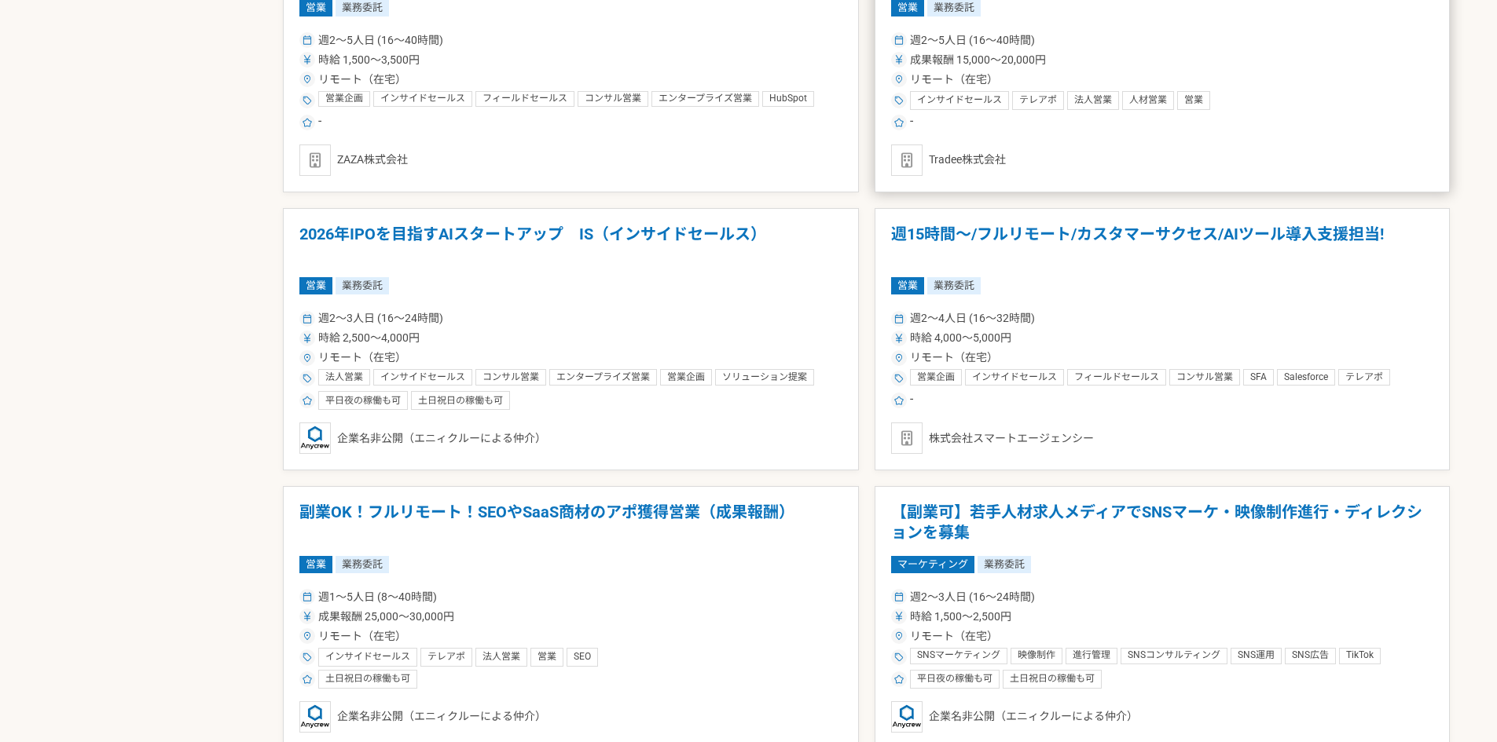
scroll to position [1414, 0]
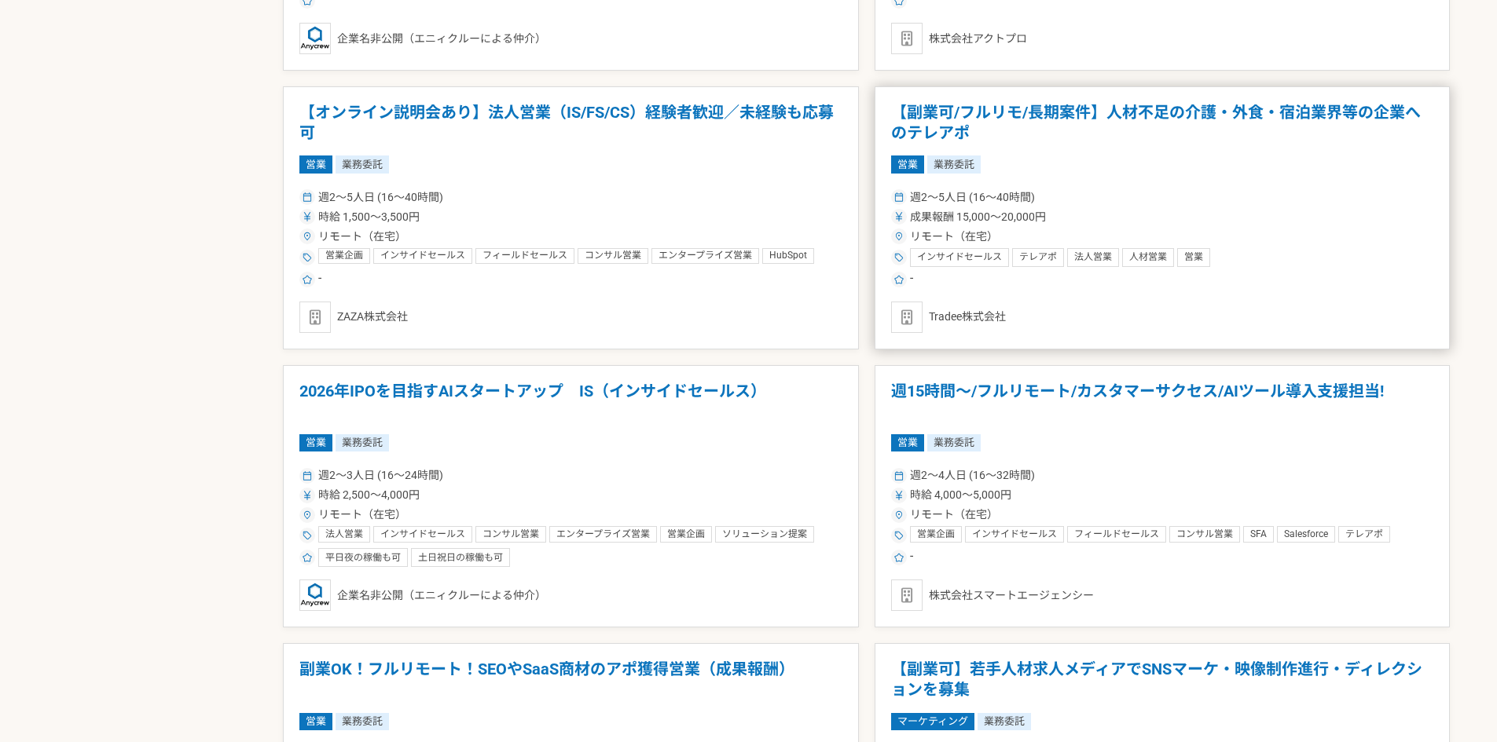
click at [1014, 125] on h1 "【副業可/フルリモ/長期案件】人材不足の介護・外食・宿泊業界等の企業へのテレアポ" at bounding box center [1162, 123] width 543 height 40
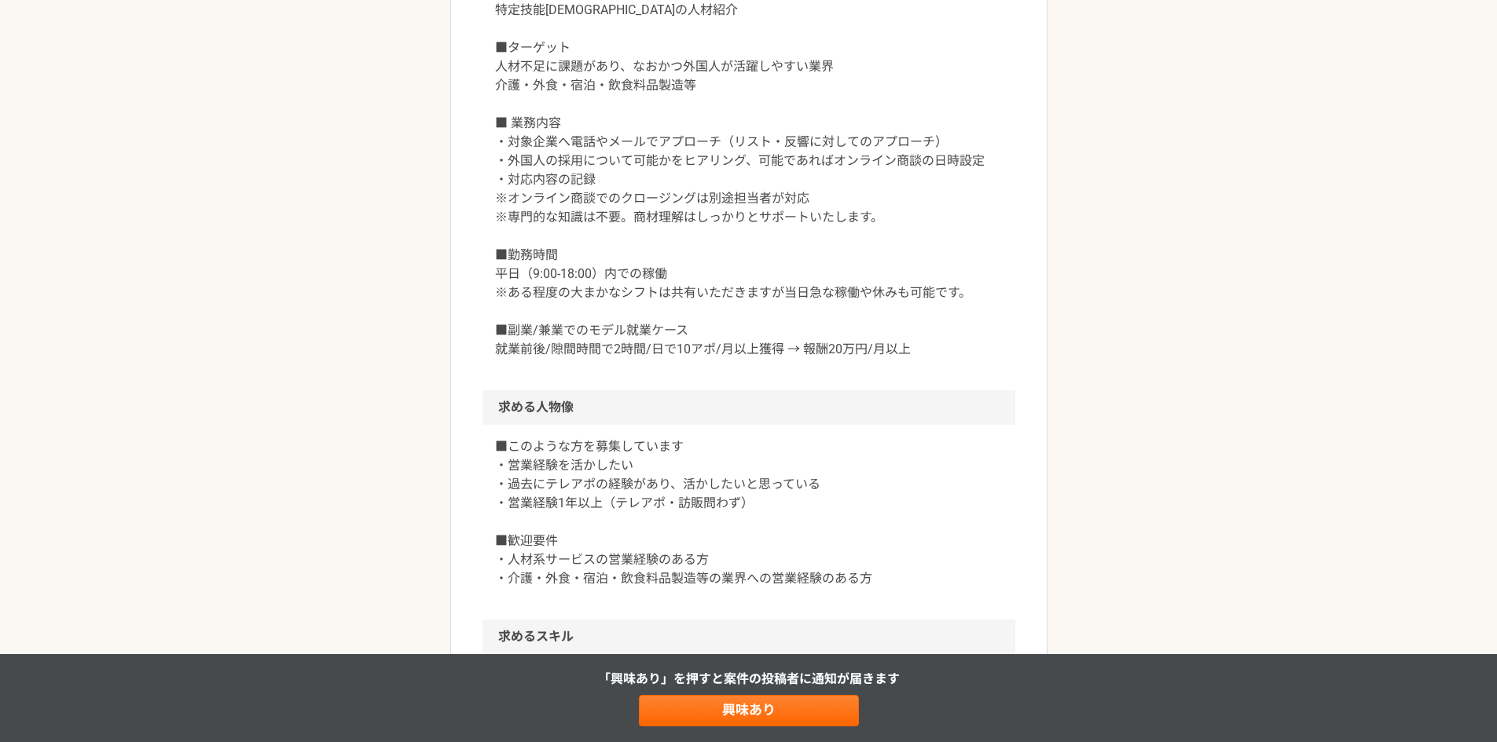
scroll to position [943, 0]
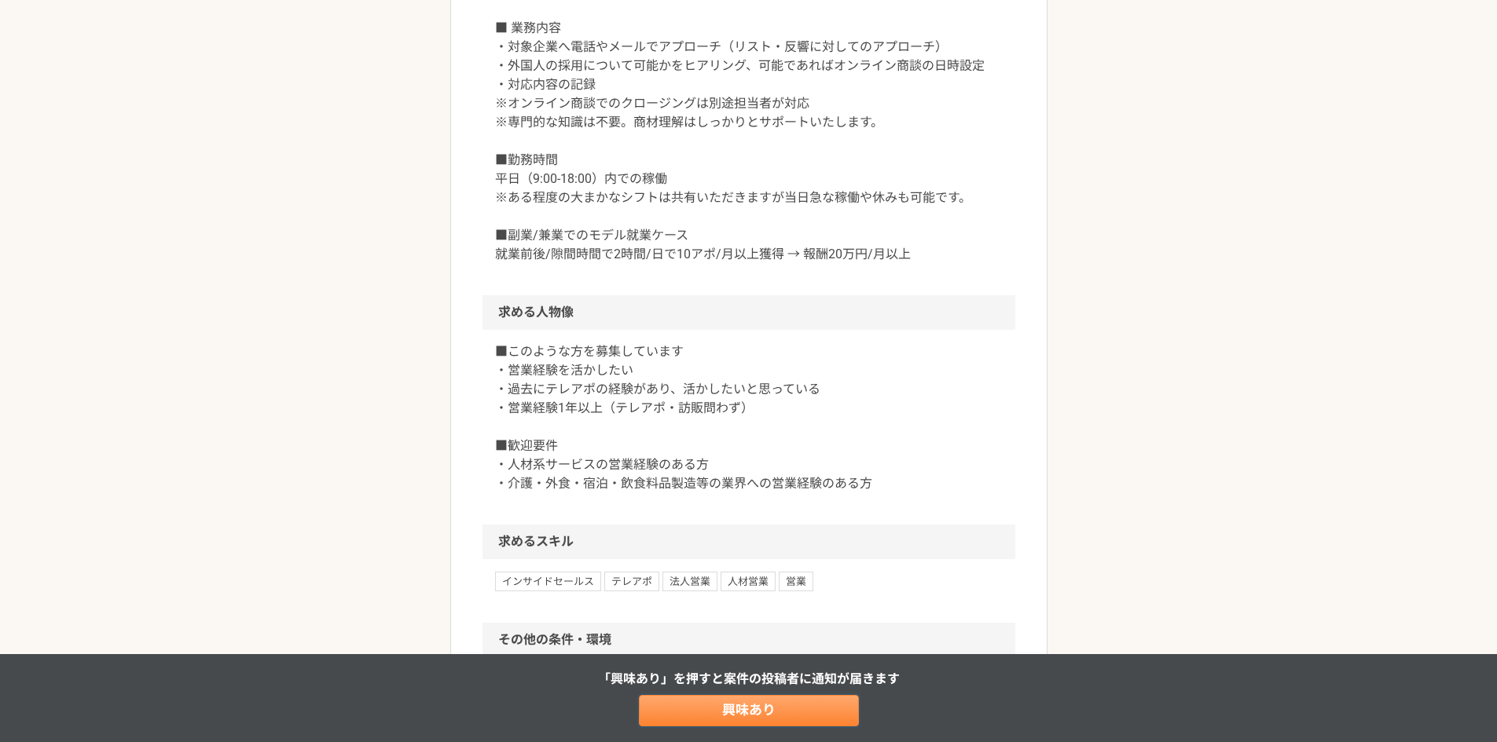
click at [734, 708] on link "興味あり" at bounding box center [749, 710] width 220 height 31
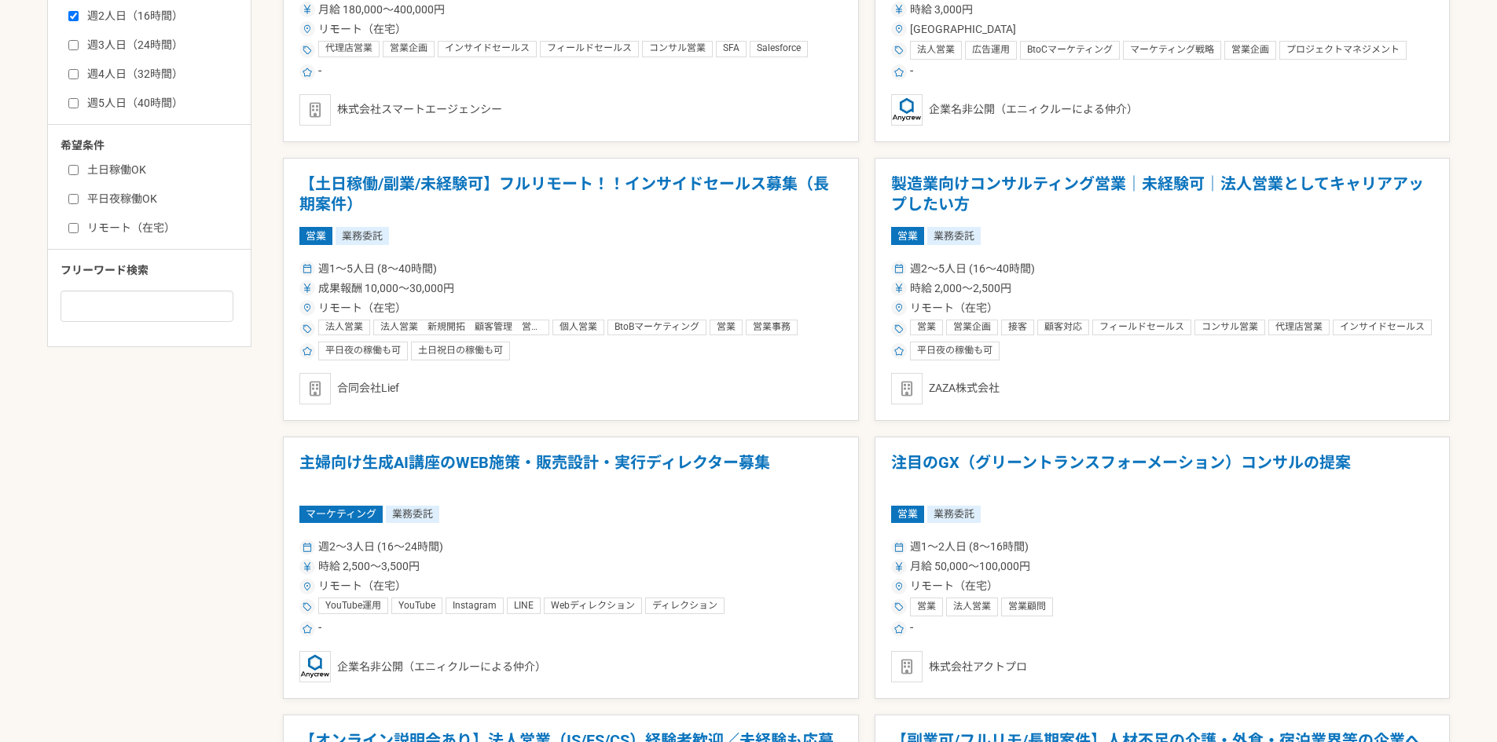
scroll to position [628, 0]
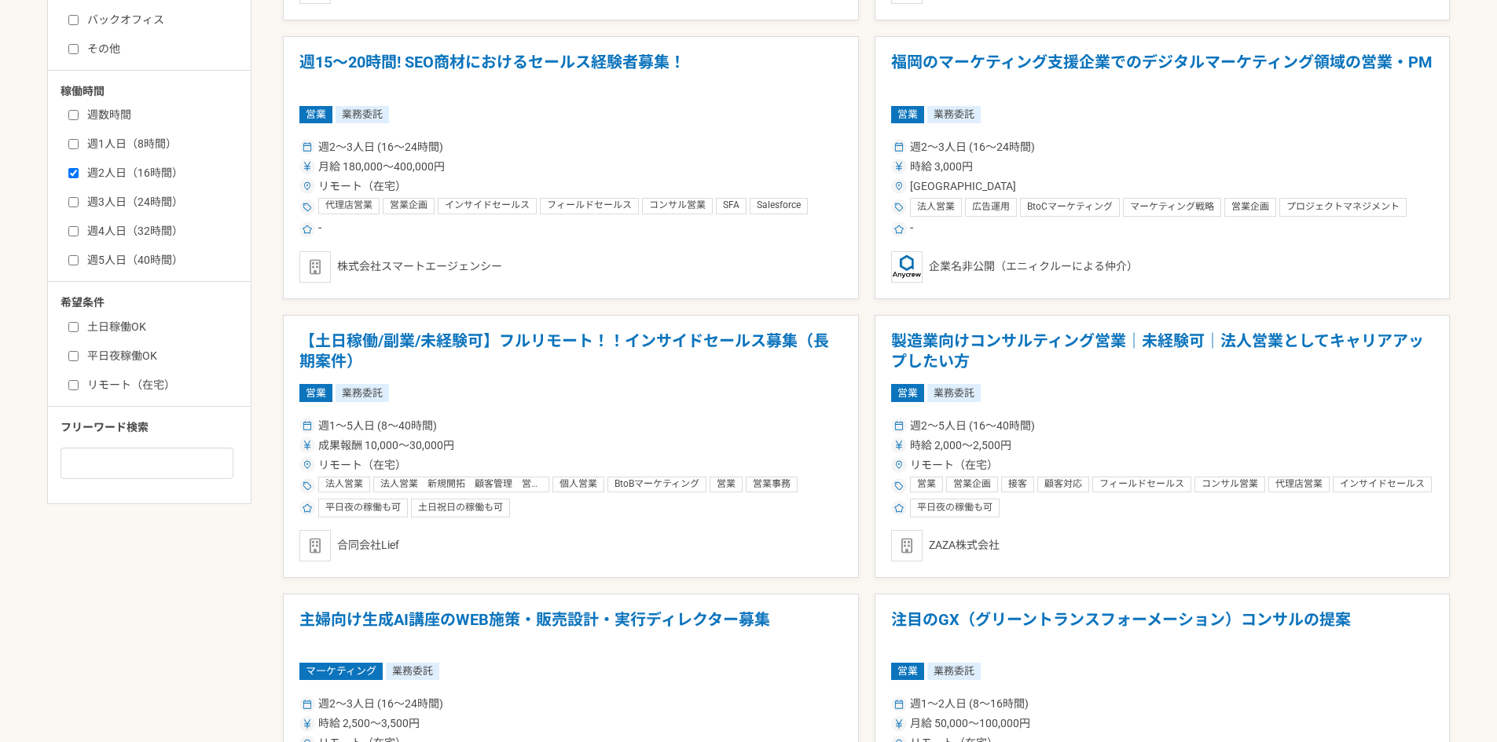
click at [145, 357] on label "平日夜稼働OK" at bounding box center [158, 356] width 181 height 16
click at [79, 357] on input "平日夜稼働OK" at bounding box center [73, 356] width 10 height 10
checkbox input "true"
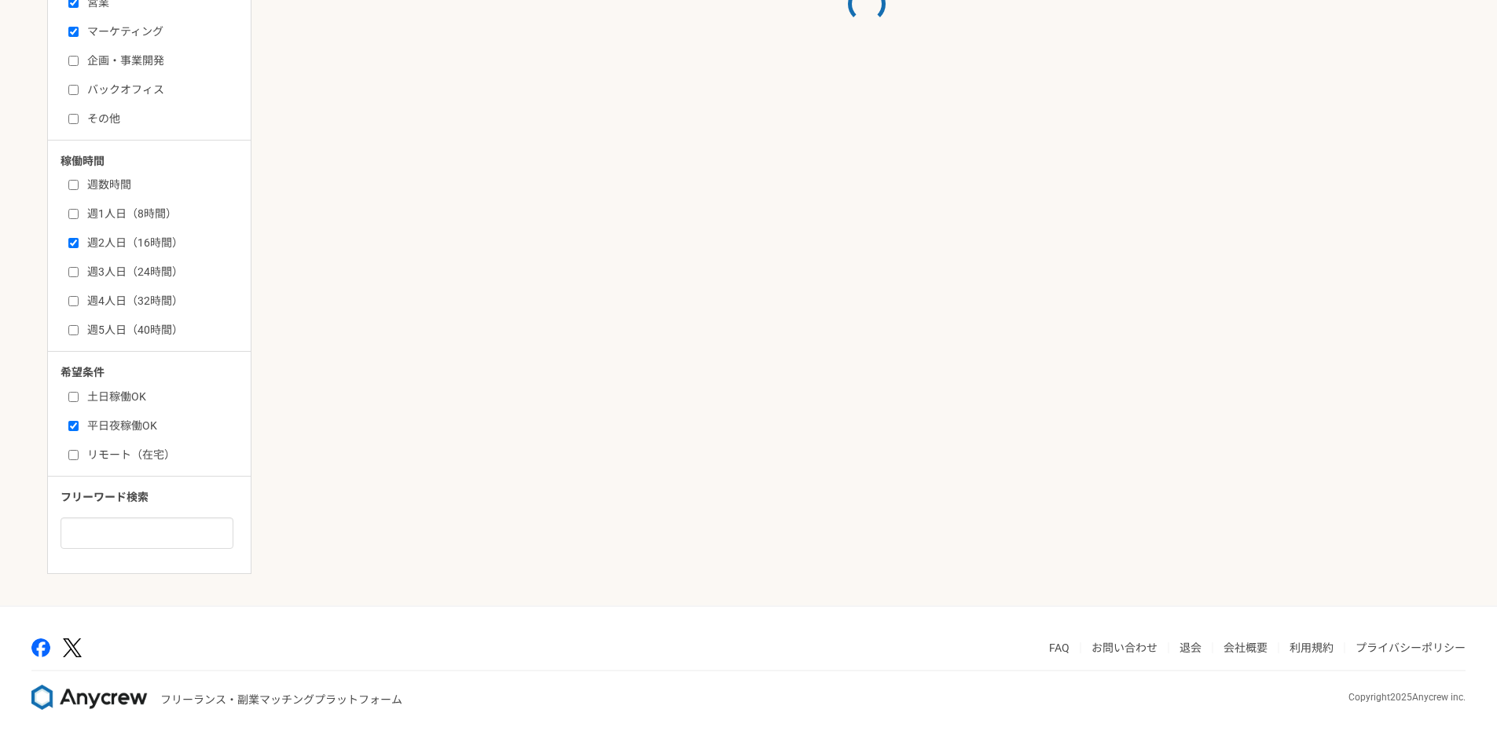
scroll to position [628, 0]
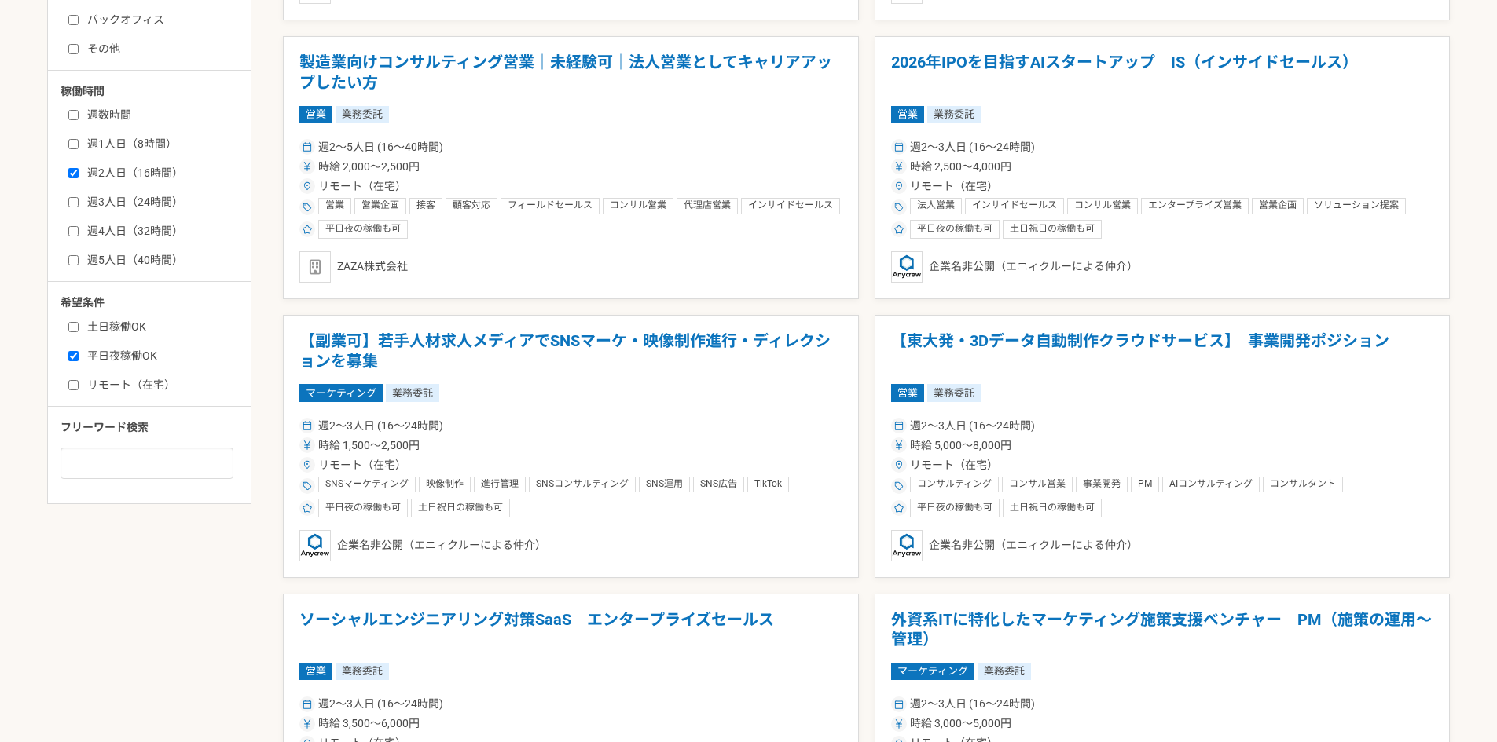
click at [123, 327] on label "土日稼働OK" at bounding box center [158, 327] width 181 height 16
click at [79, 327] on input "土日稼働OK" at bounding box center [73, 327] width 10 height 10
checkbox input "true"
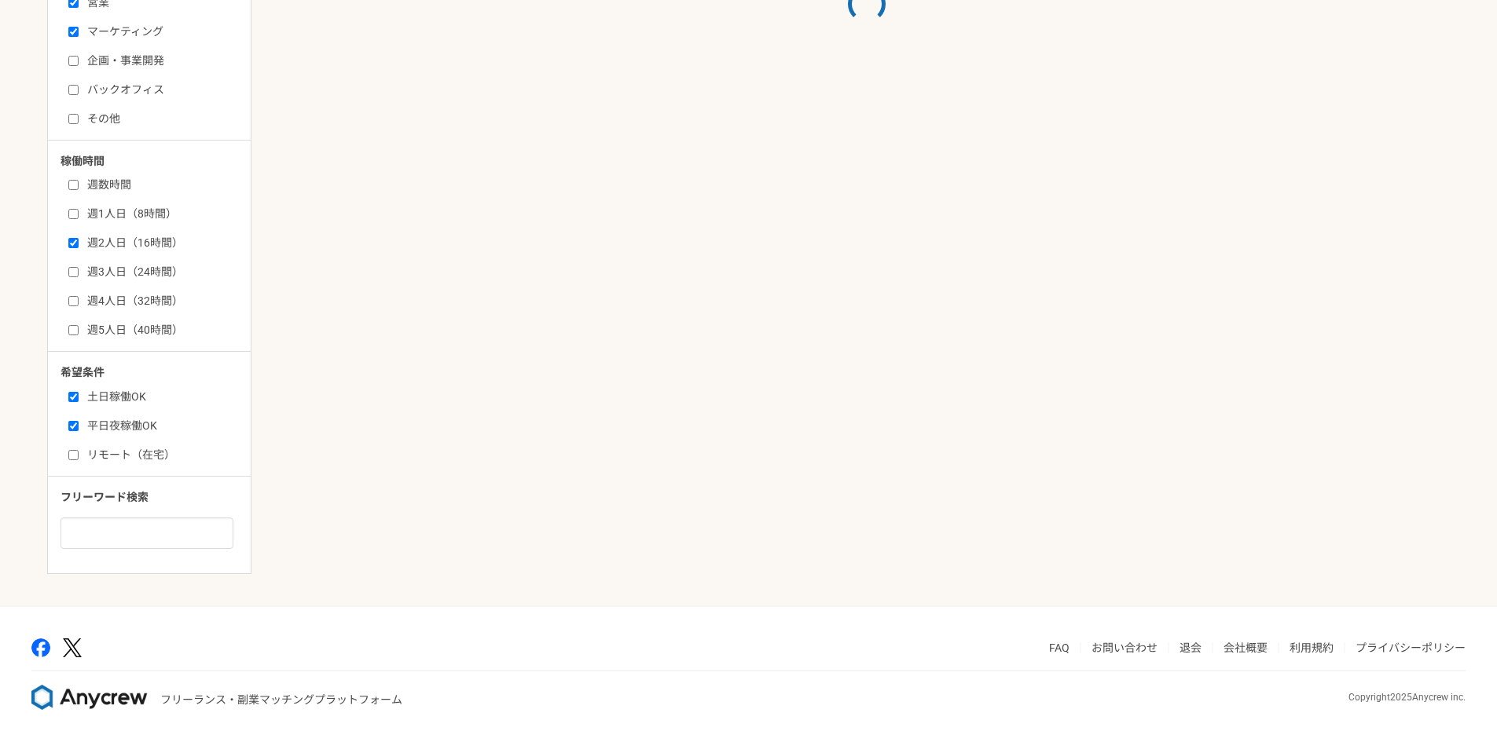
scroll to position [628, 0]
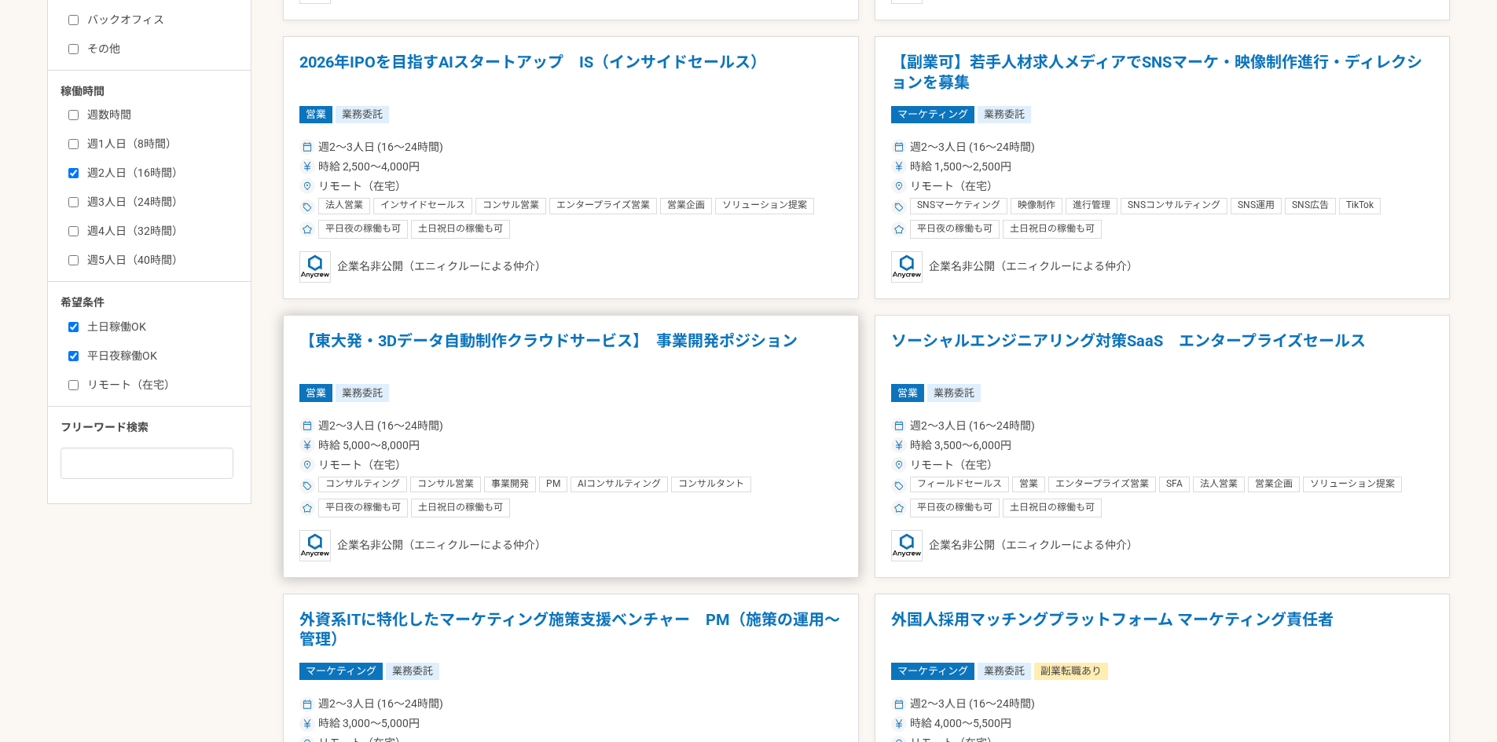
click at [565, 337] on h1 "【東大発・3Dデータ自動制作クラウドサービス】　事業開発ポジション" at bounding box center [570, 352] width 543 height 40
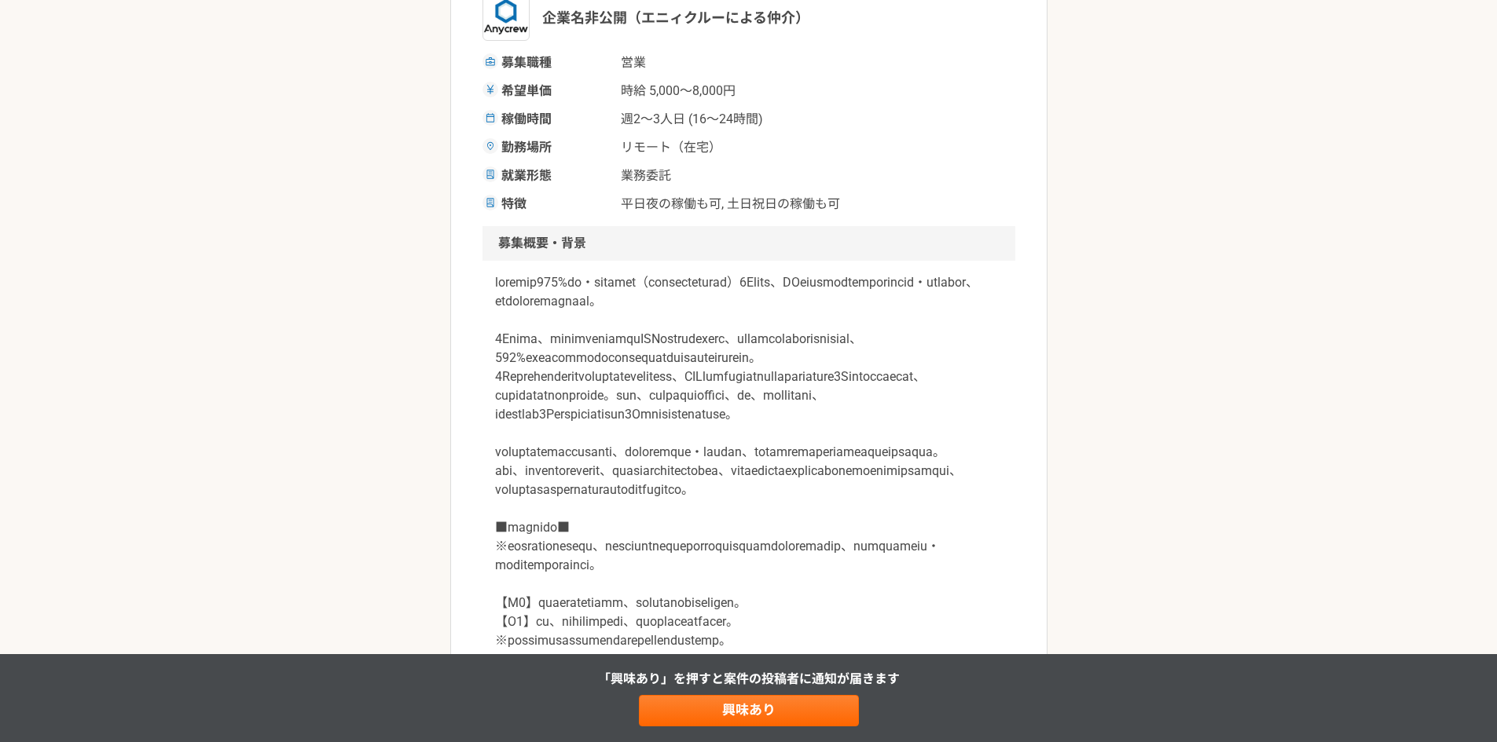
scroll to position [471, 0]
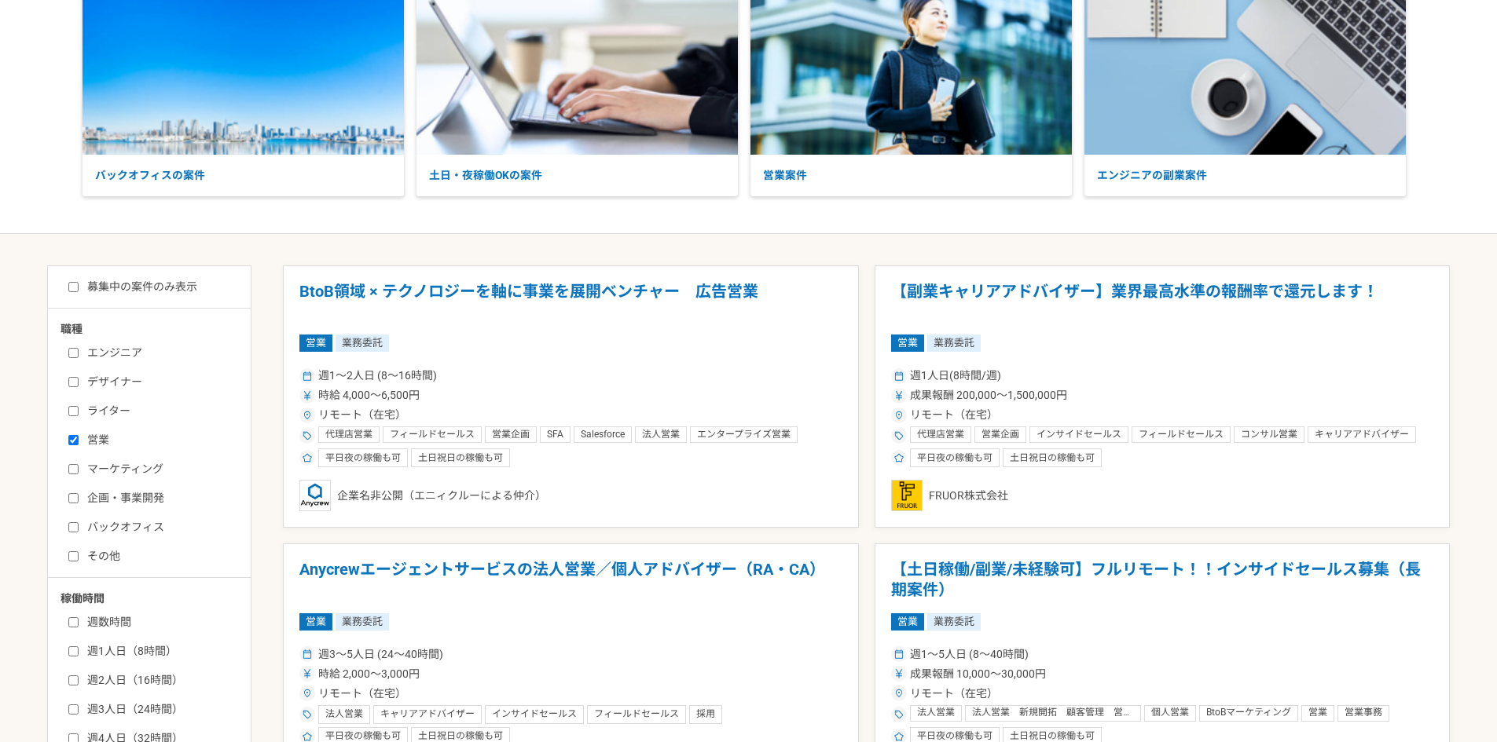
scroll to position [157, 0]
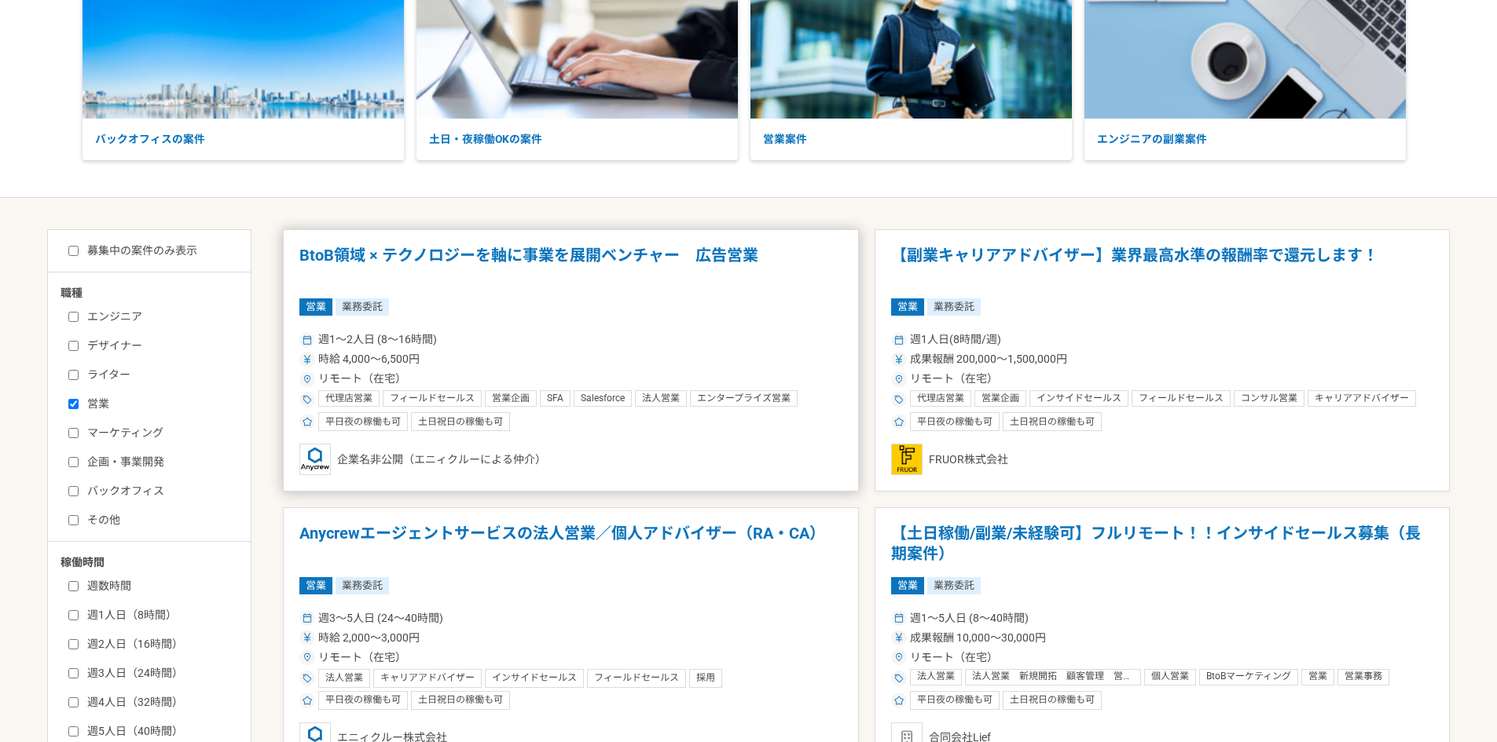
click at [685, 256] on h1 "BtoB領域 × テクノロジーを軸に事業を展開ベンチャー　広告営業" at bounding box center [570, 266] width 543 height 40
